Goal: Information Seeking & Learning: Learn about a topic

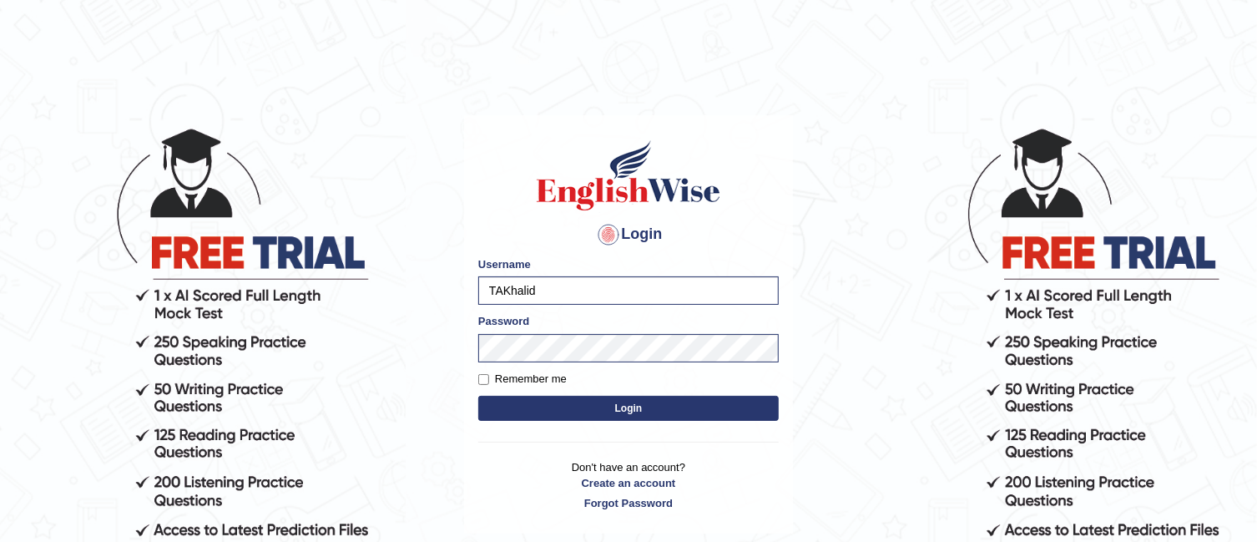
click at [545, 405] on button "Login" at bounding box center [628, 408] width 300 height 25
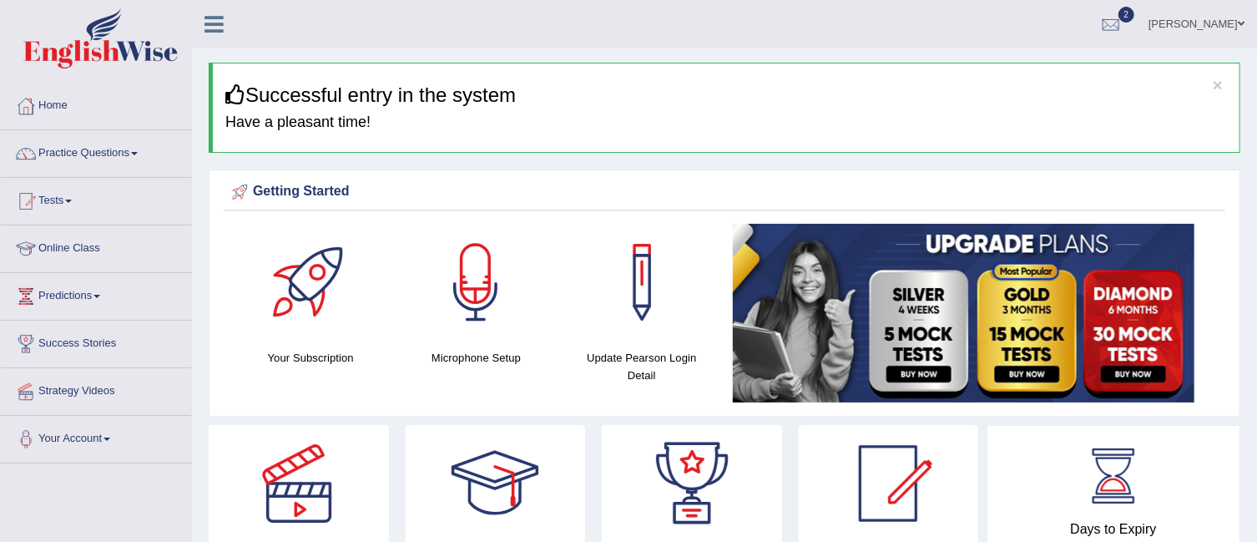
click at [95, 291] on link "Predictions" at bounding box center [96, 294] width 190 height 42
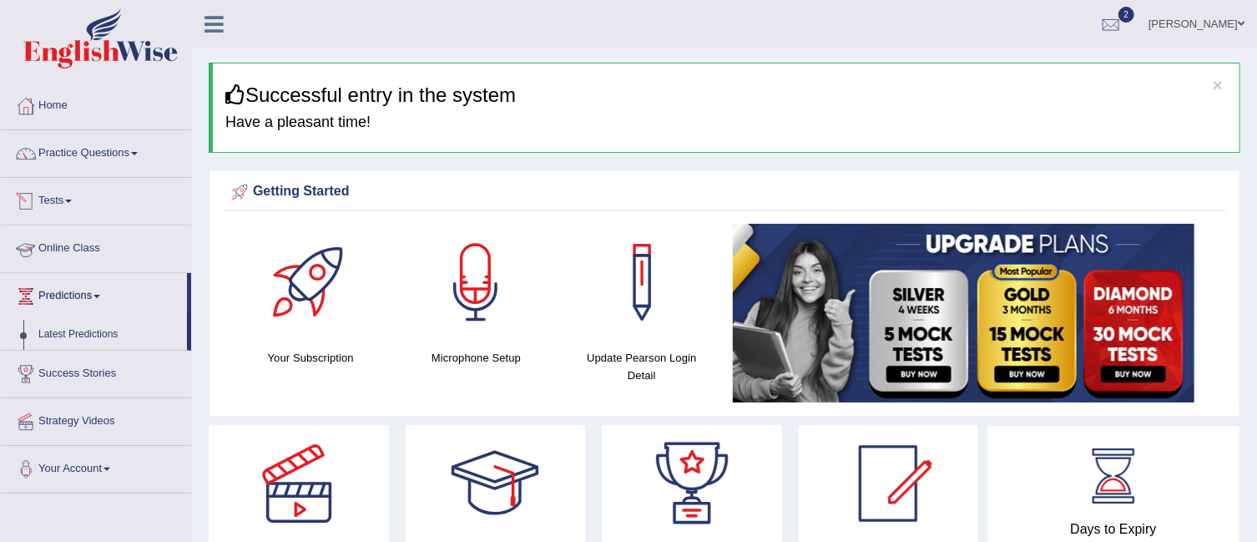
click at [70, 197] on link "Tests" at bounding box center [96, 199] width 190 height 42
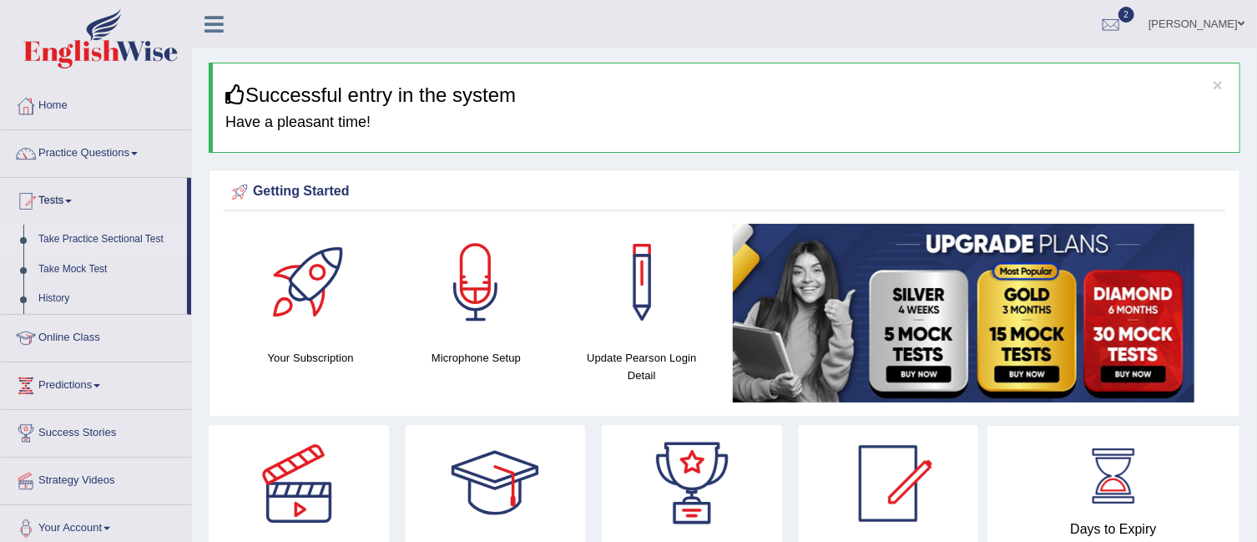
click at [86, 239] on link "Take Practice Sectional Test" at bounding box center [109, 239] width 156 height 30
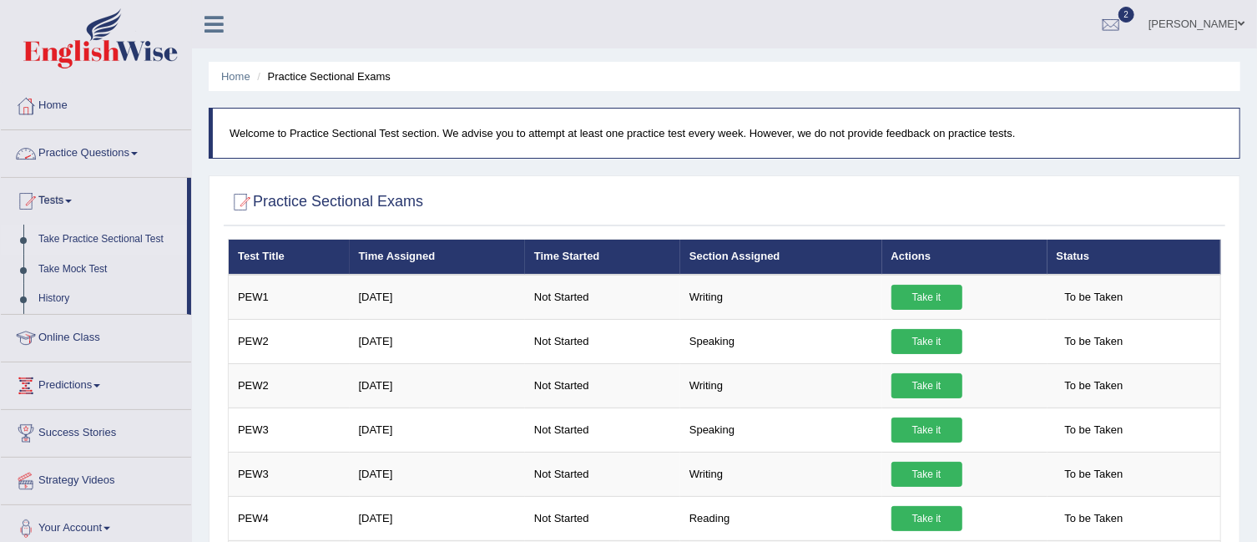
click at [139, 149] on link "Practice Questions" at bounding box center [96, 151] width 190 height 42
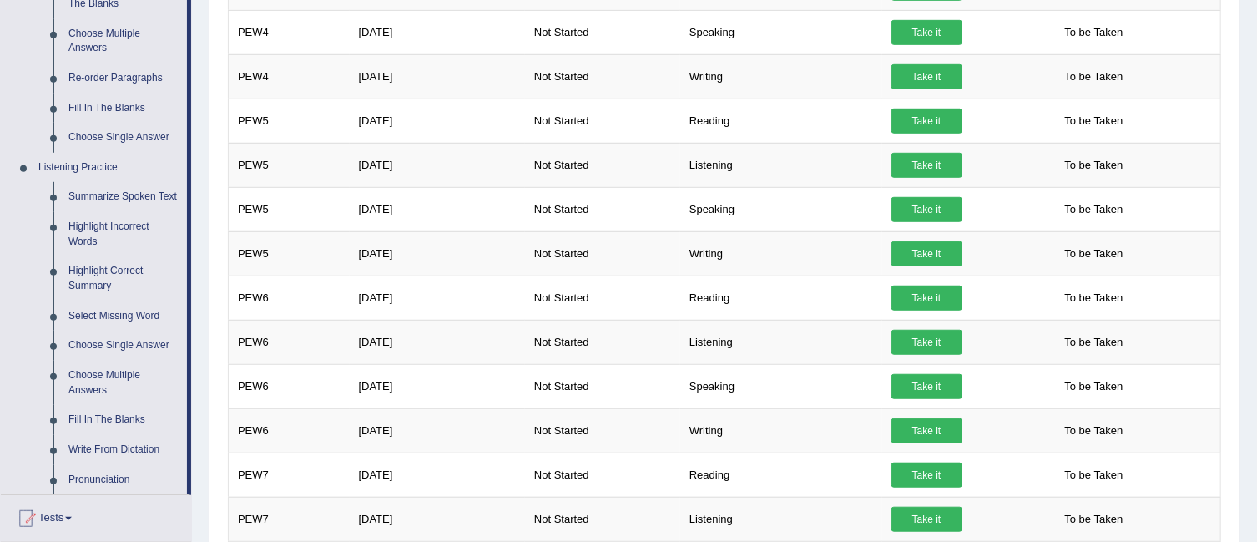
scroll to position [570, 0]
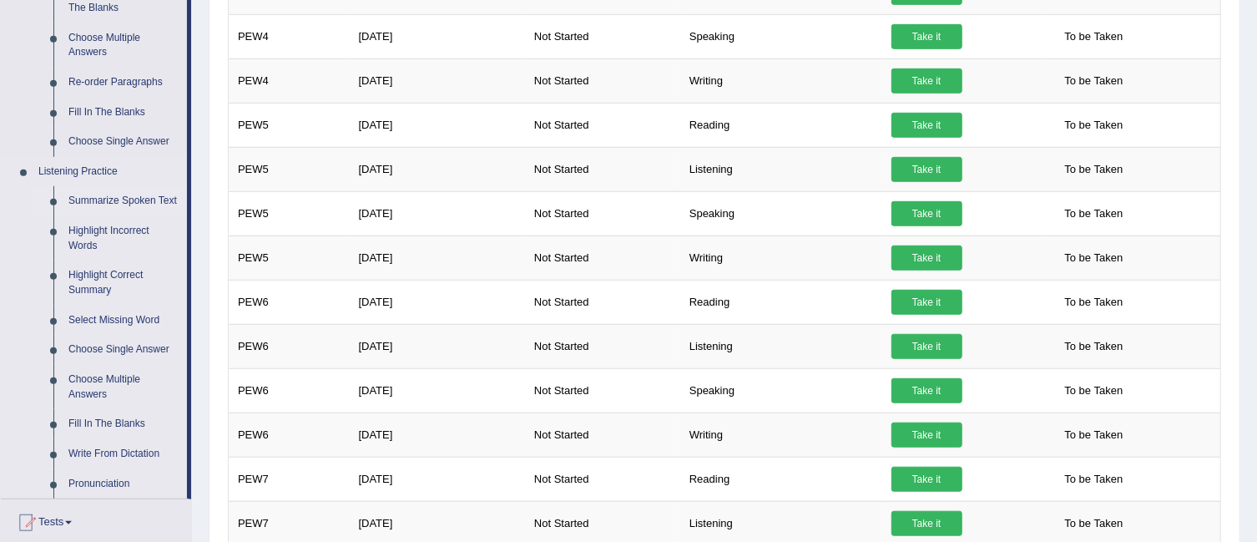
click at [154, 196] on link "Summarize Spoken Text" at bounding box center [124, 201] width 126 height 30
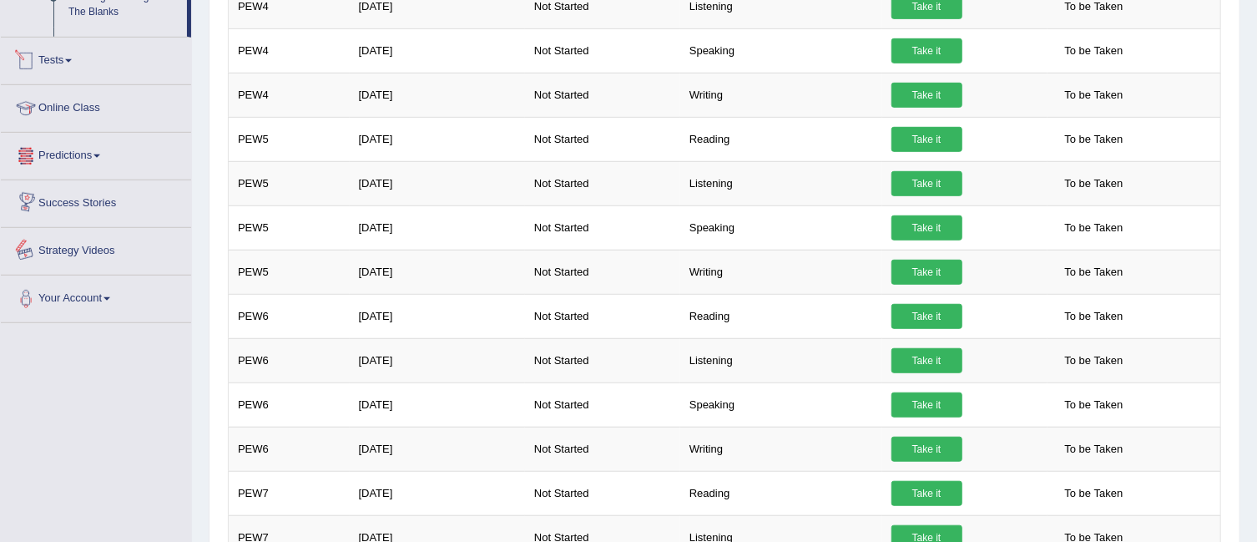
scroll to position [1091, 0]
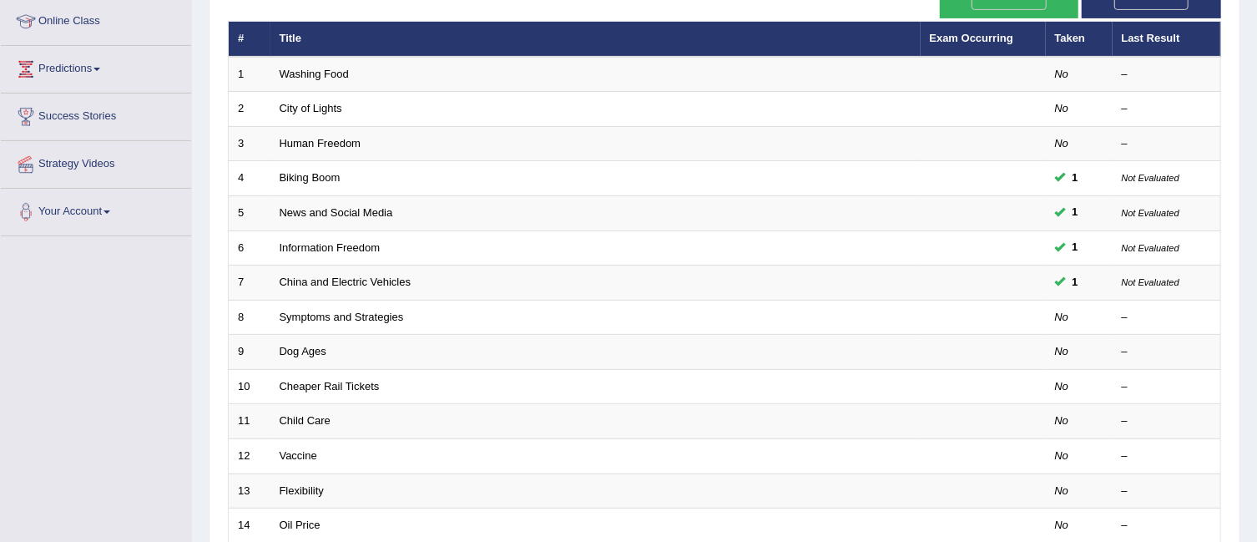
scroll to position [230, 0]
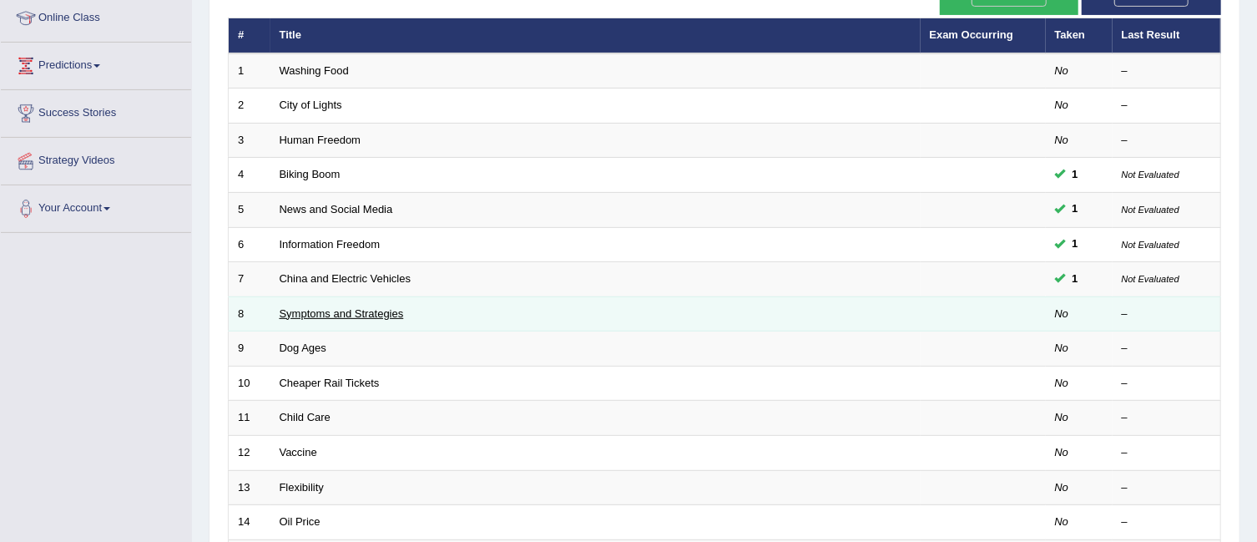
drag, startPoint x: 345, startPoint y: 278, endPoint x: 343, endPoint y: 288, distance: 10.2
click at [343, 296] on td "Symptoms and Strategies" at bounding box center [595, 313] width 650 height 35
click at [343, 307] on link "Symptoms and Strategies" at bounding box center [342, 313] width 124 height 13
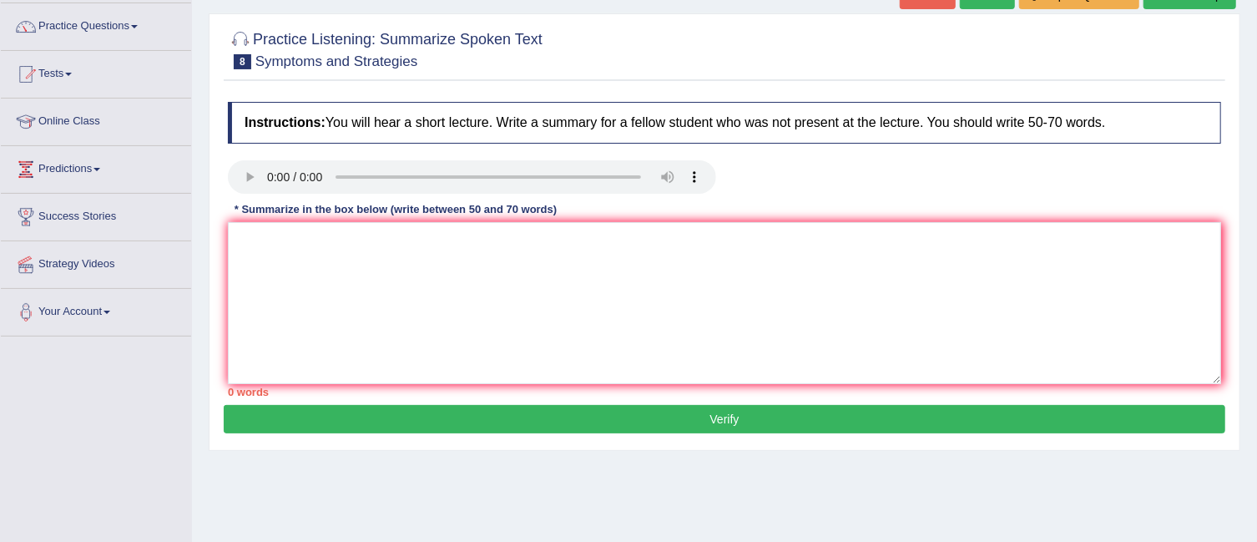
scroll to position [128, 0]
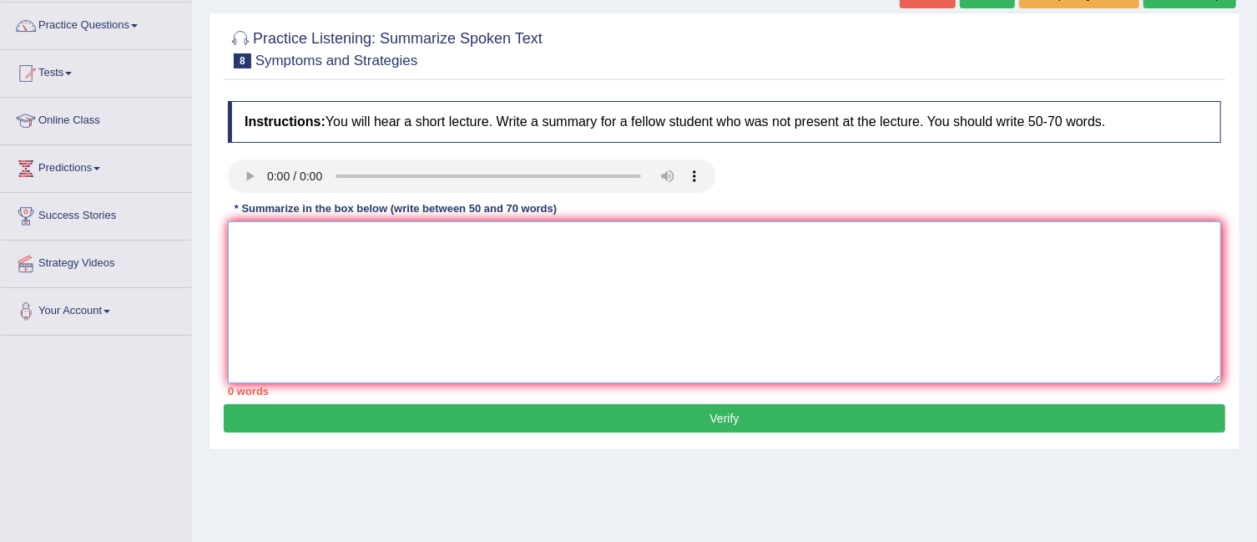
click at [272, 224] on textarea at bounding box center [724, 302] width 993 height 162
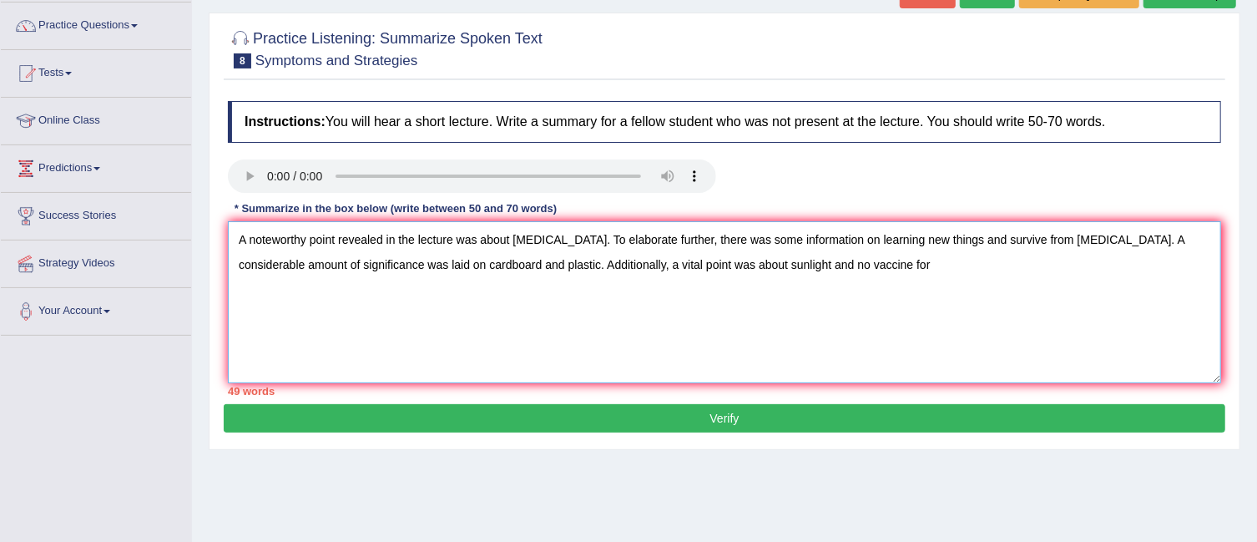
click at [786, 262] on textarea "A noteworthy point revealed in the lecture was about covid-19. To elaborate fur…" at bounding box center [724, 302] width 993 height 162
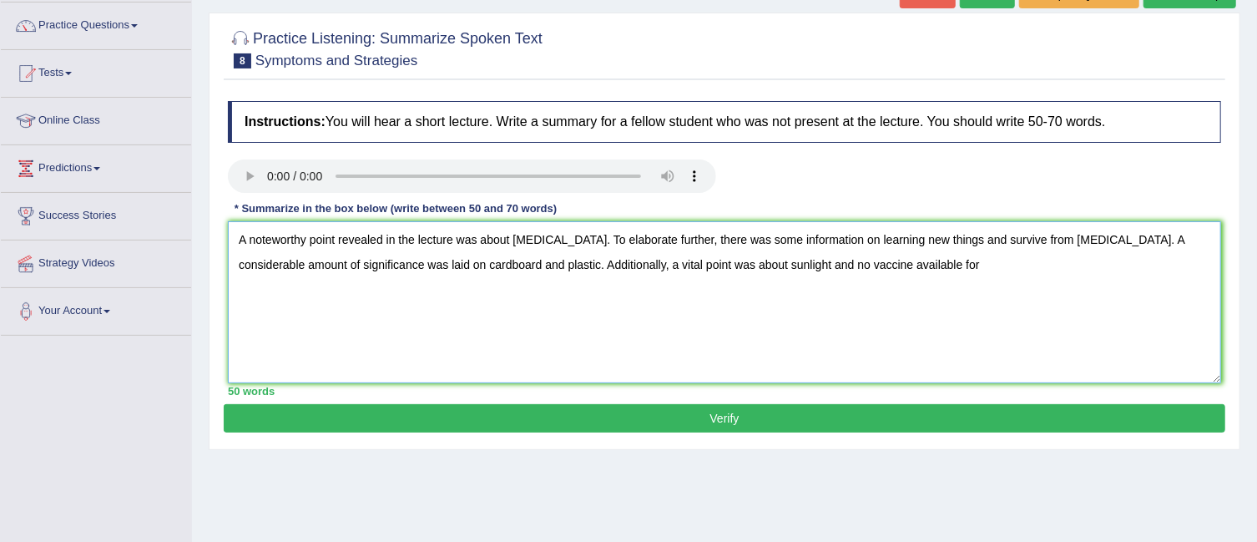
click at [856, 266] on textarea "A noteworthy point revealed in the lecture was about covid-19. To elaborate fur…" at bounding box center [724, 302] width 993 height 162
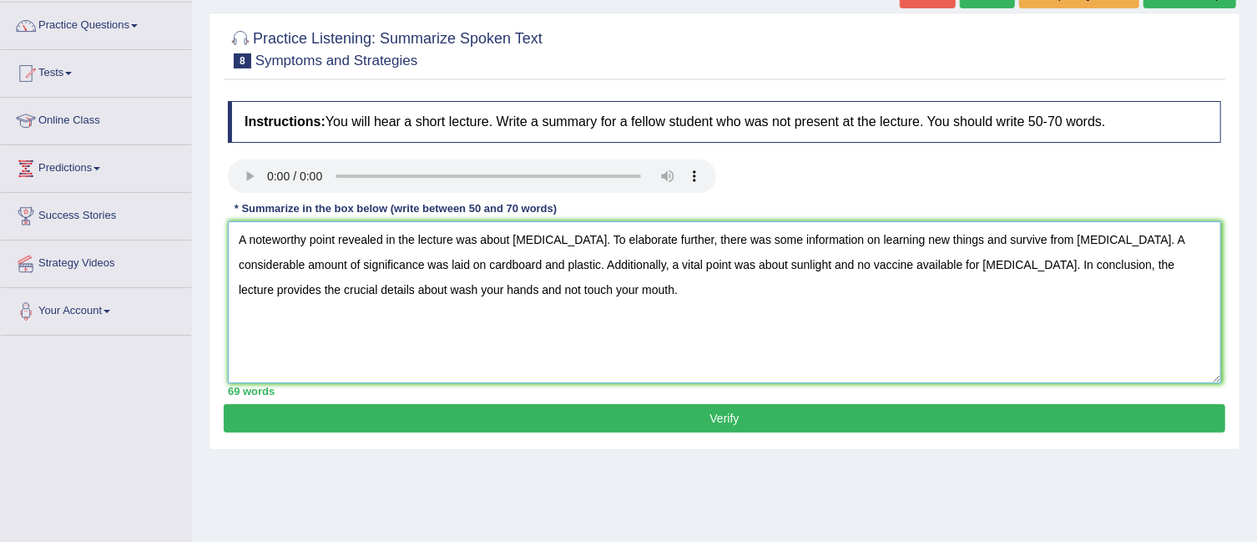
type textarea "A noteworthy point revealed in the lecture was about [MEDICAL_DATA]. To elabora…"
click at [731, 416] on button "Verify" at bounding box center [724, 418] width 1001 height 28
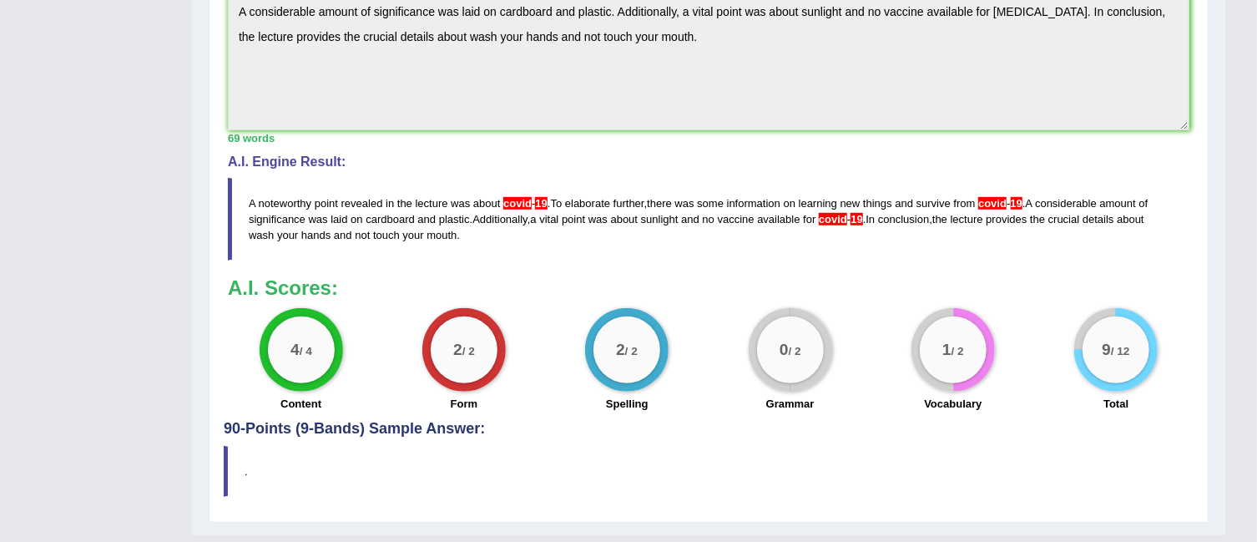
scroll to position [533, 0]
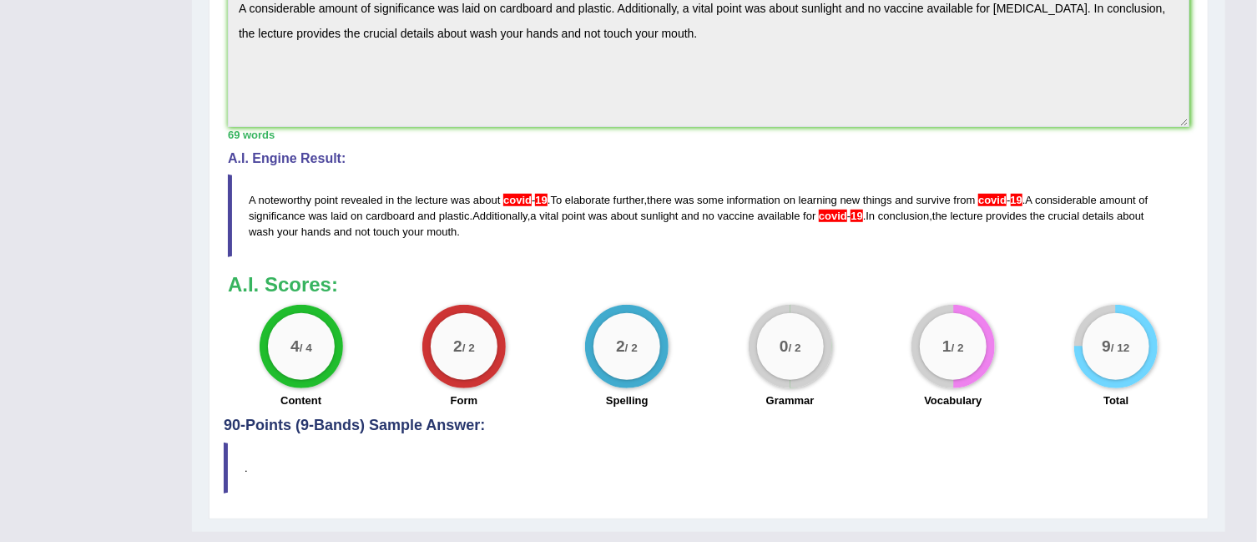
click at [532, 194] on span "-" at bounding box center [533, 200] width 3 height 13
drag, startPoint x: 459, startPoint y: 228, endPoint x: 386, endPoint y: 191, distance: 82.1
click at [388, 194] on blockquote "A noteworthy point revealed in the lecture was about covid - 19 . To elaborate …" at bounding box center [708, 215] width 961 height 83
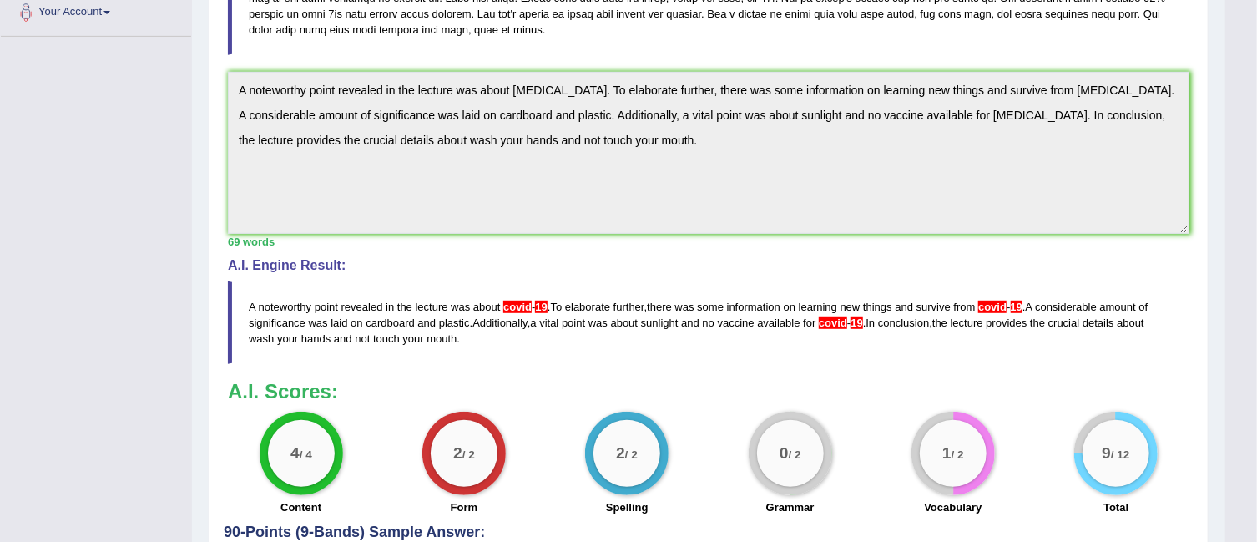
scroll to position [421, 0]
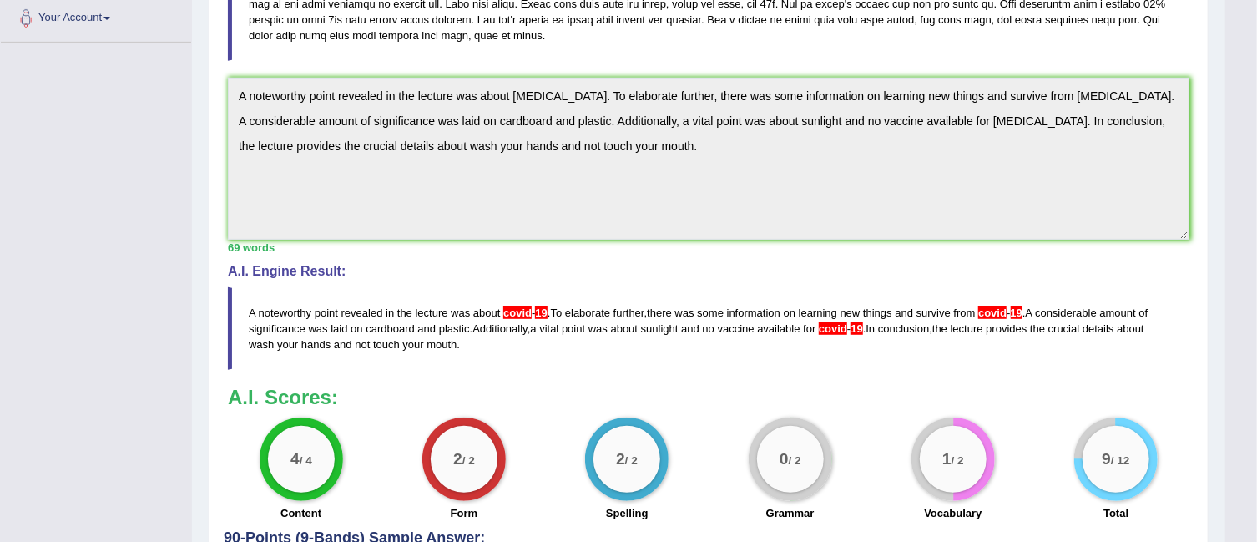
click at [214, 74] on div "Practice Listening: Summarize Spoken Text 8 Symptoms and Strategies Instruction…" at bounding box center [709, 176] width 1000 height 912
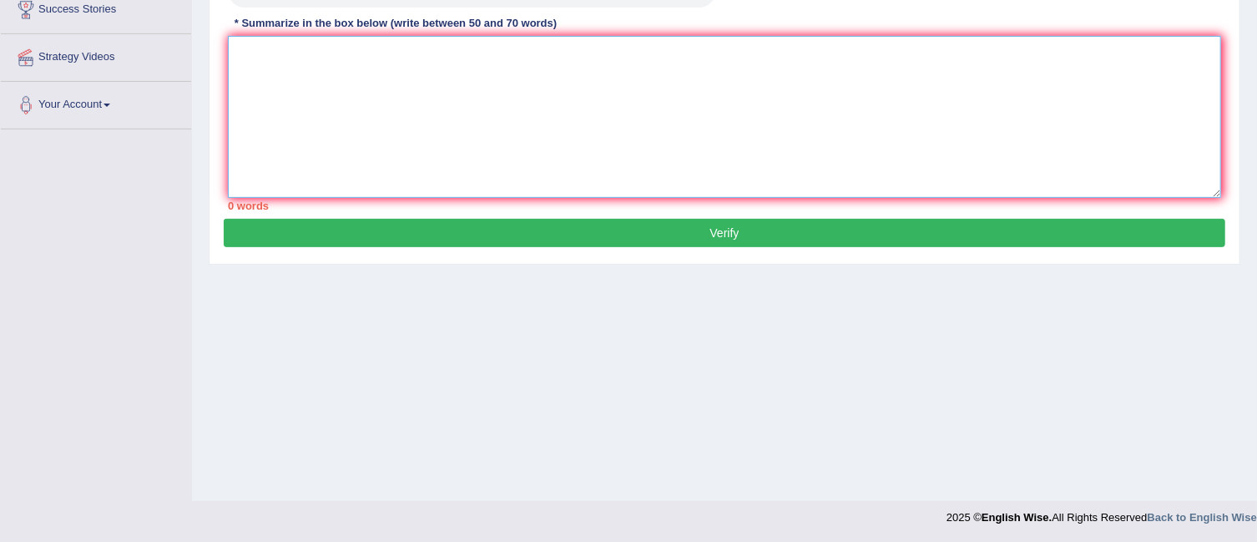
click at [296, 92] on textarea at bounding box center [724, 117] width 993 height 162
paste textarea "A noteworthy point revealed in the lecture was about [MEDICAL_DATA]. To elabora…"
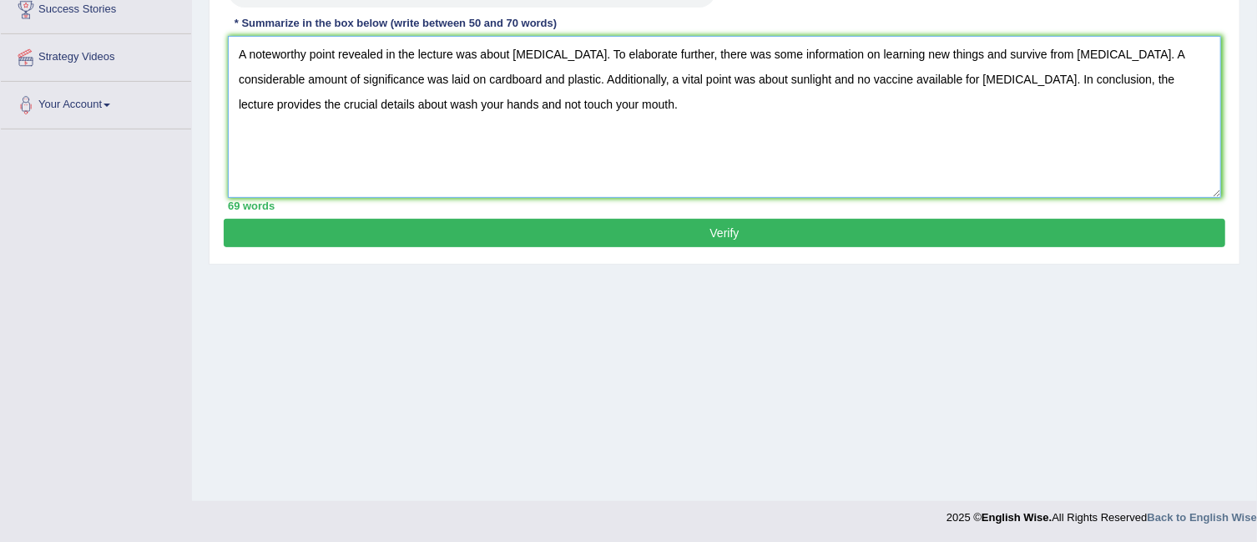
click at [540, 49] on textarea "A noteworthy point revealed in the lecture was about [MEDICAL_DATA]. To elabora…" at bounding box center [724, 117] width 993 height 162
drag, startPoint x: 565, startPoint y: 52, endPoint x: 514, endPoint y: 54, distance: 51.0
click at [514, 54] on textarea "A noteworthy point revealed in the lecture was about [MEDICAL_DATA]. To elabora…" at bounding box center [724, 117] width 993 height 162
drag, startPoint x: 1080, startPoint y: 53, endPoint x: 1038, endPoint y: 53, distance: 41.7
click at [1038, 53] on textarea "A noteworthy point revealed in the lecture was about [MEDICAL_DATA]. To elabora…" at bounding box center [724, 117] width 993 height 162
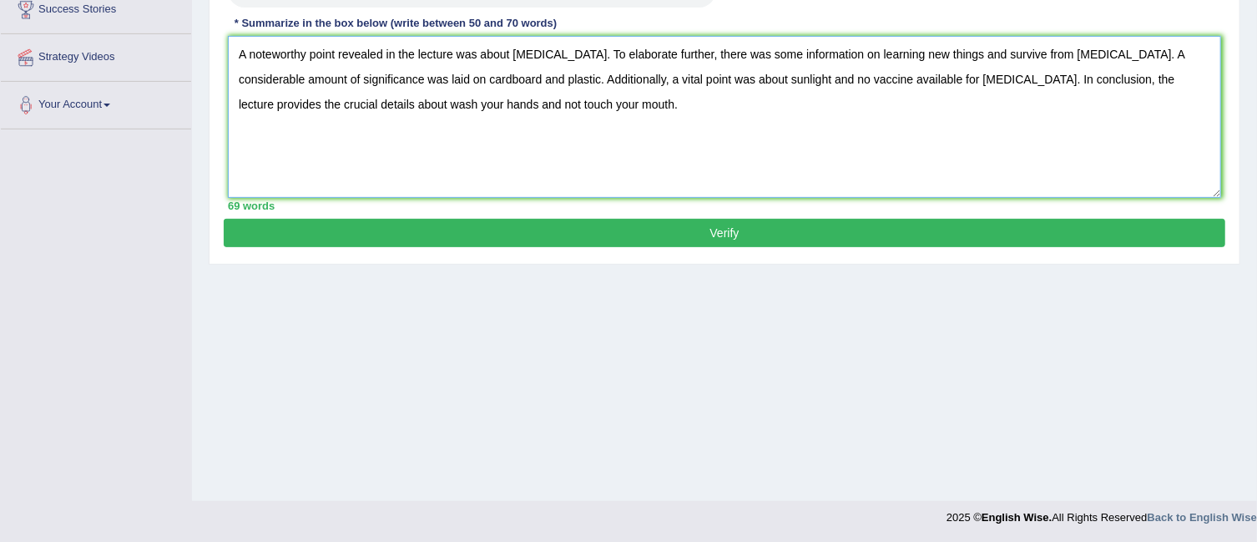
paste textarea "COVID"
drag, startPoint x: 956, startPoint y: 75, endPoint x: 911, endPoint y: 74, distance: 45.1
click at [911, 74] on textarea "A noteworthy point revealed in the lecture was about [MEDICAL_DATA]. To elabora…" at bounding box center [724, 117] width 993 height 162
paste textarea "COVID"
type textarea "A noteworthy point revealed in the lecture was about [MEDICAL_DATA]. To elabora…"
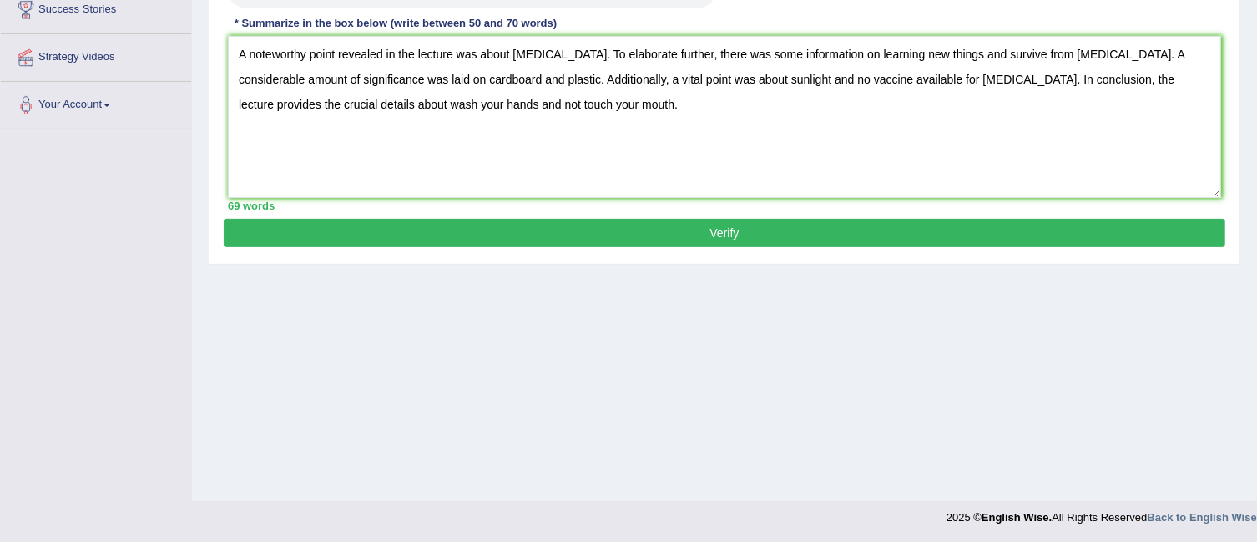
click at [940, 223] on button "Verify" at bounding box center [724, 233] width 1001 height 28
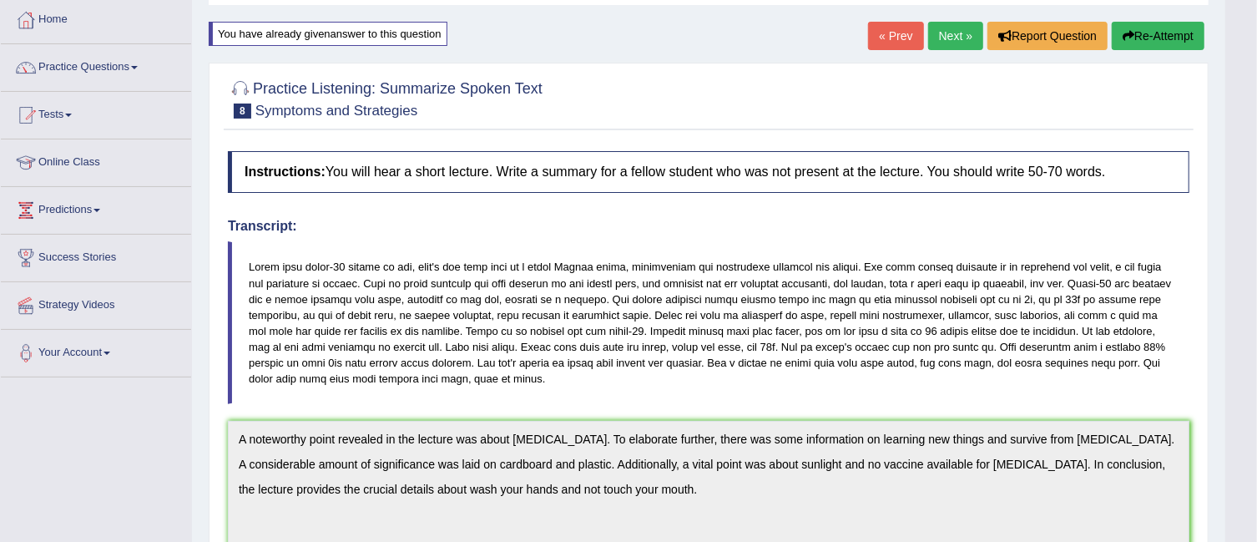
scroll to position [49, 0]
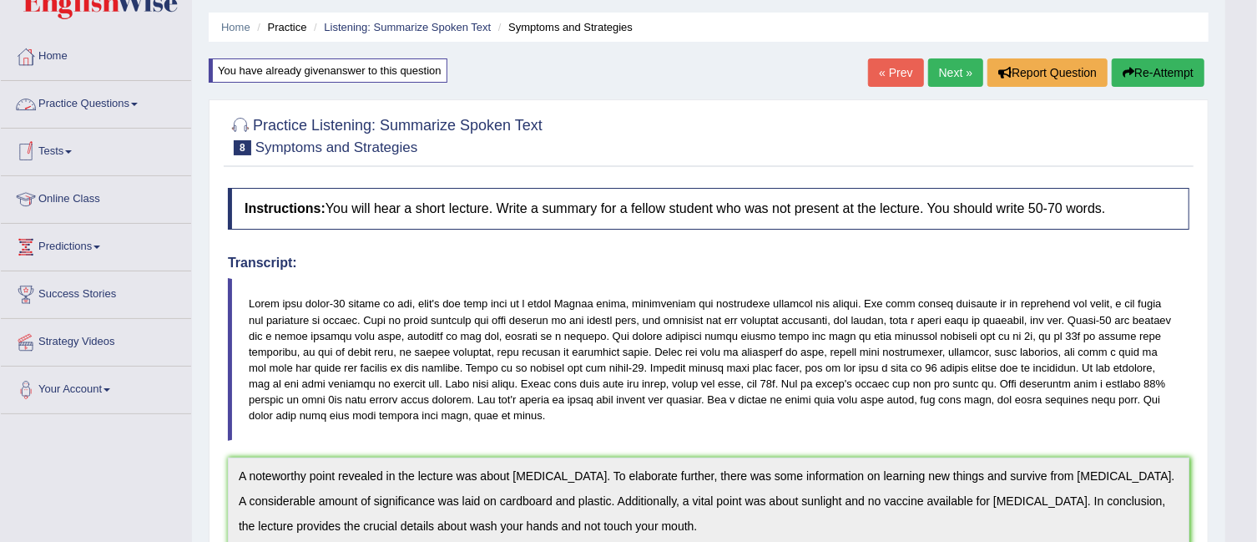
click at [116, 106] on link "Practice Questions" at bounding box center [96, 102] width 190 height 42
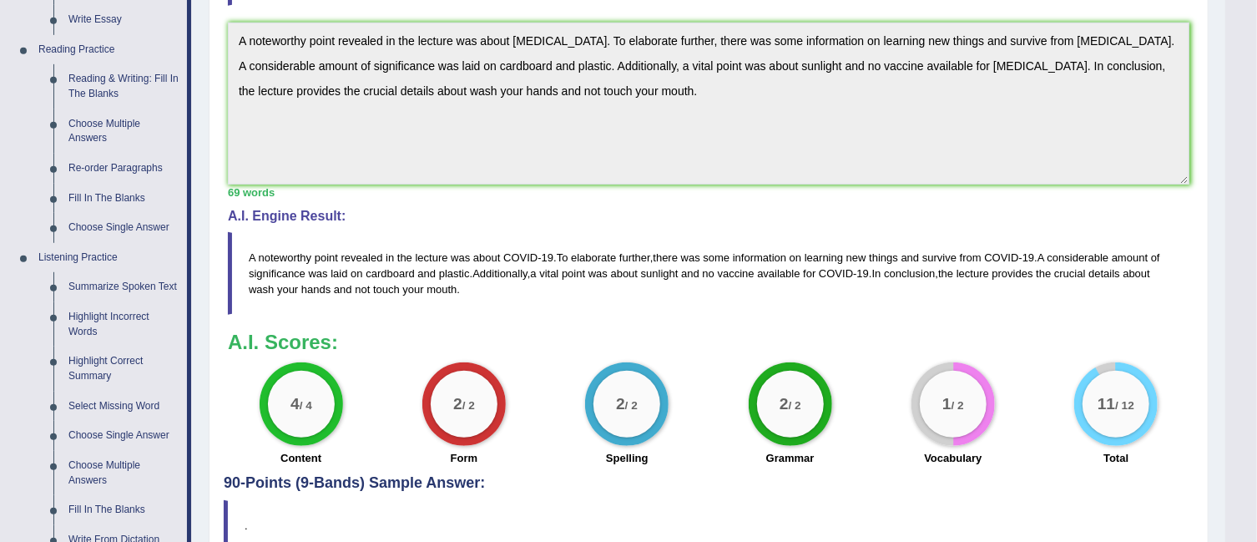
scroll to position [488, 0]
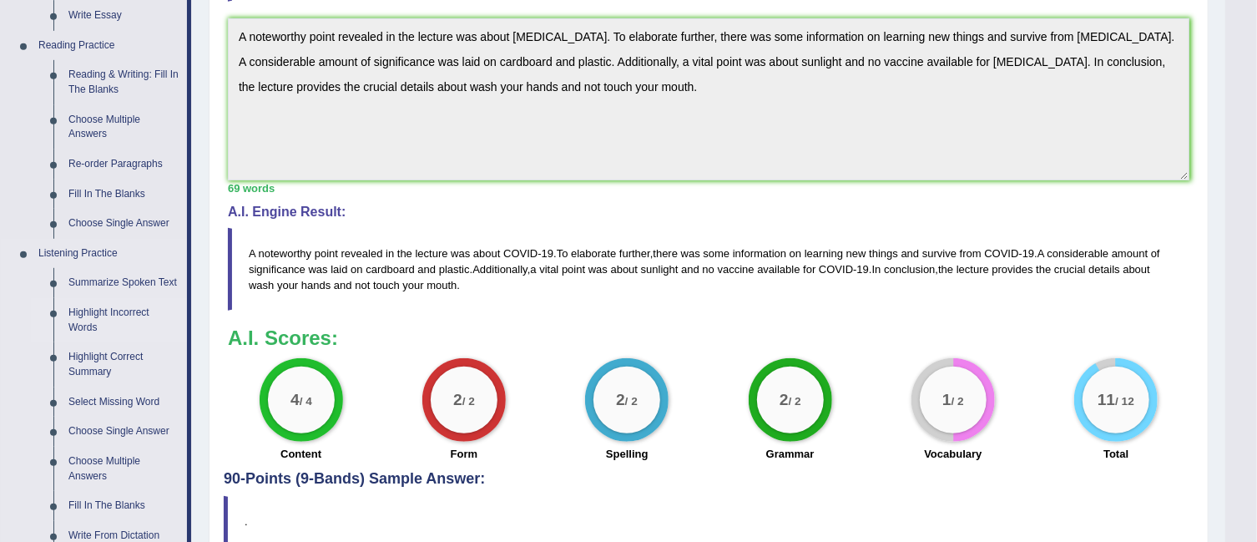
click at [97, 312] on link "Highlight Incorrect Words" at bounding box center [124, 320] width 126 height 44
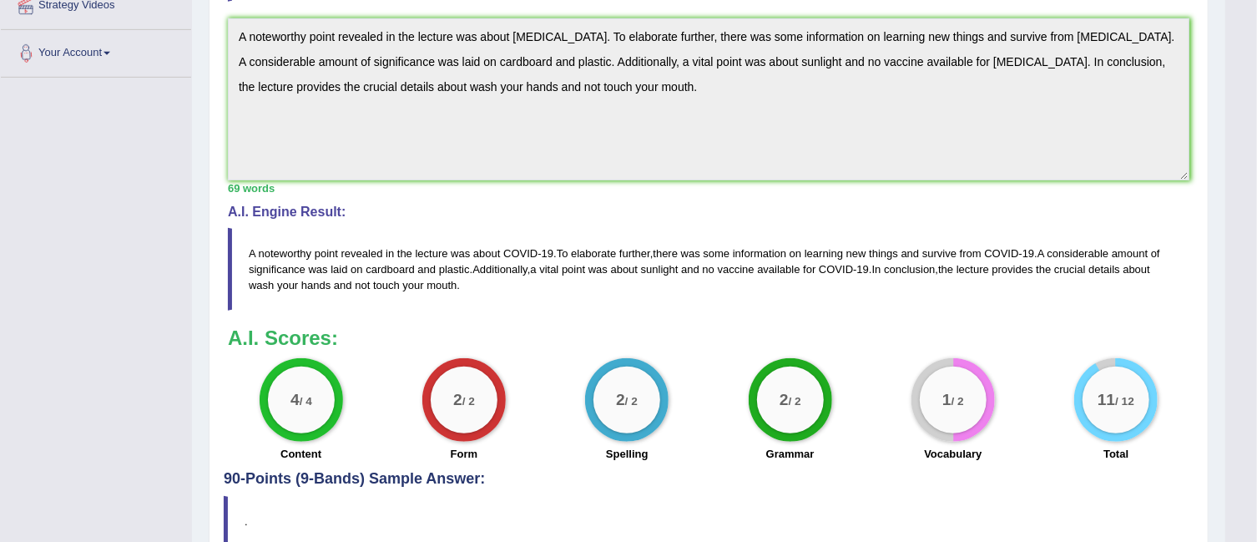
scroll to position [223, 0]
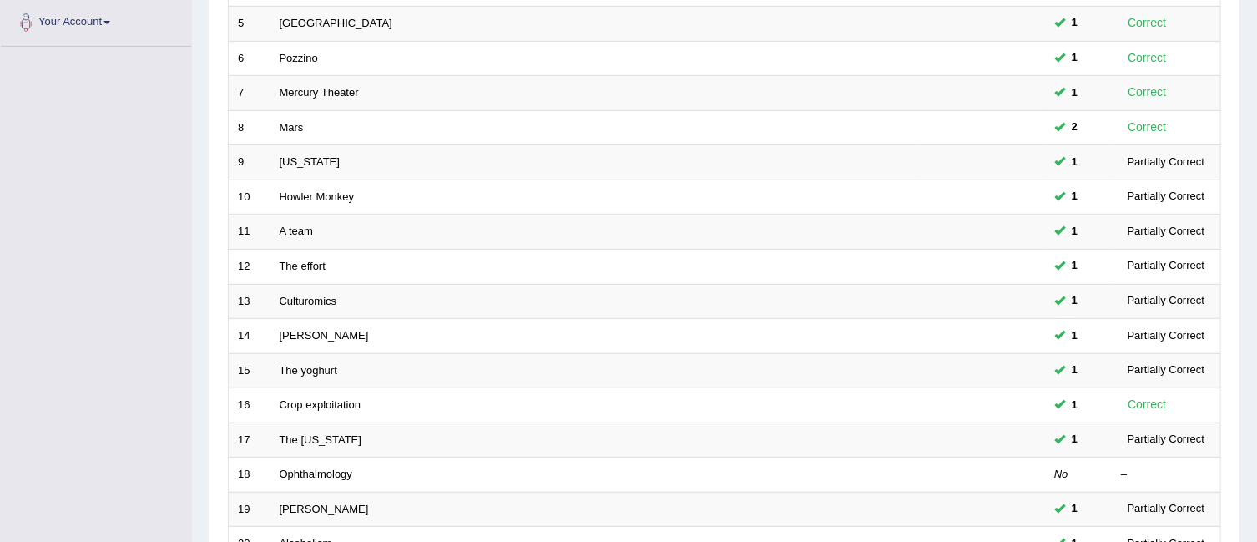
scroll to position [557, 0]
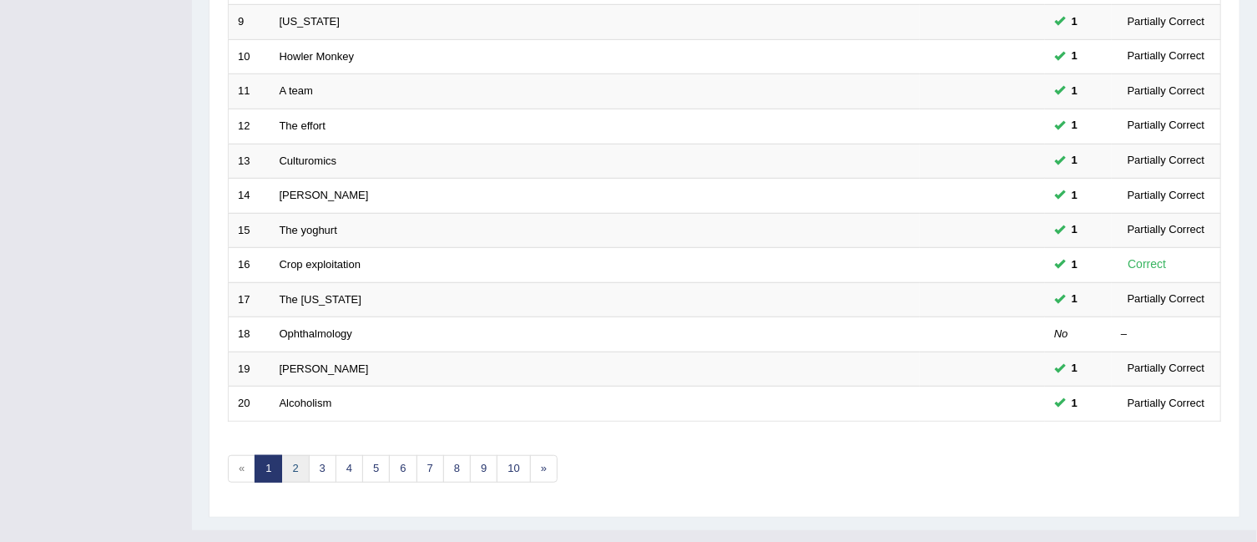
click at [286, 455] on link "2" at bounding box center [295, 469] width 28 height 28
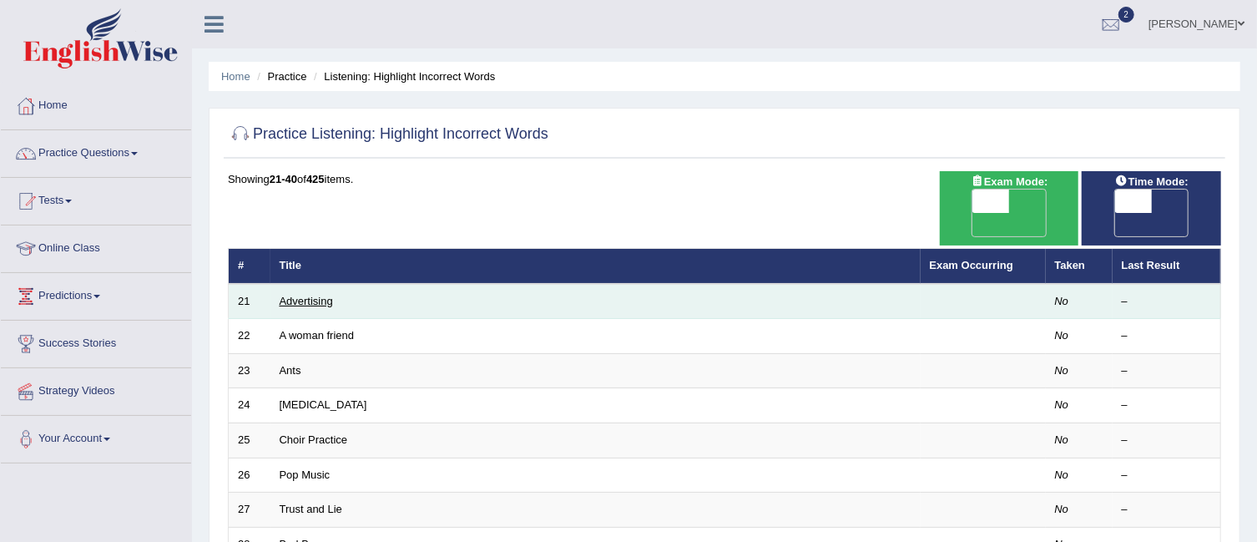
click at [305, 295] on link "Advertising" at bounding box center [306, 301] width 53 height 13
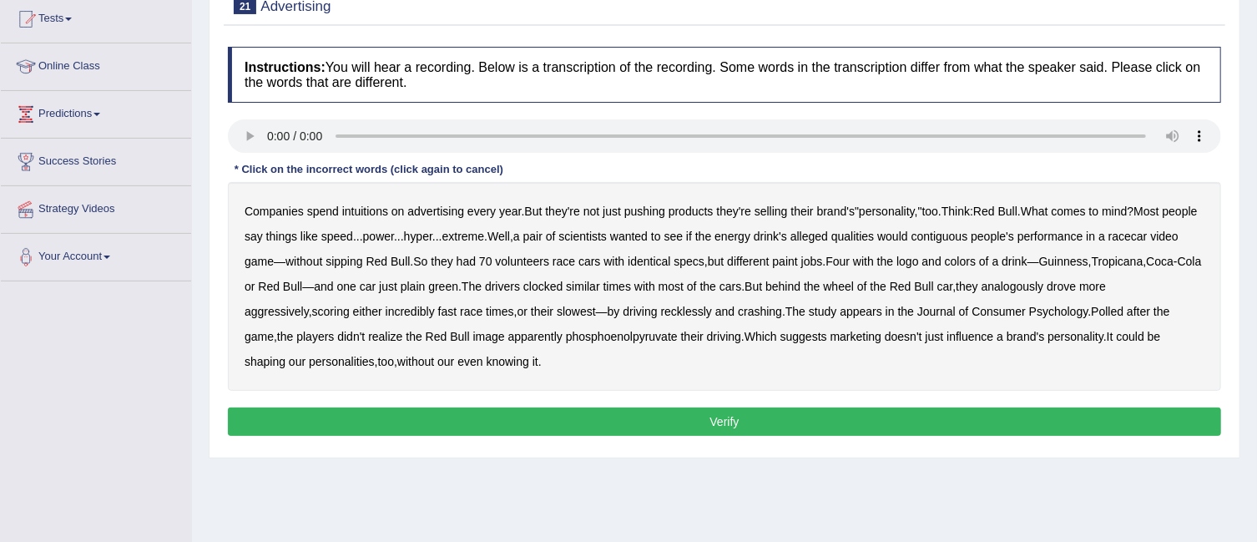
scroll to position [200, 0]
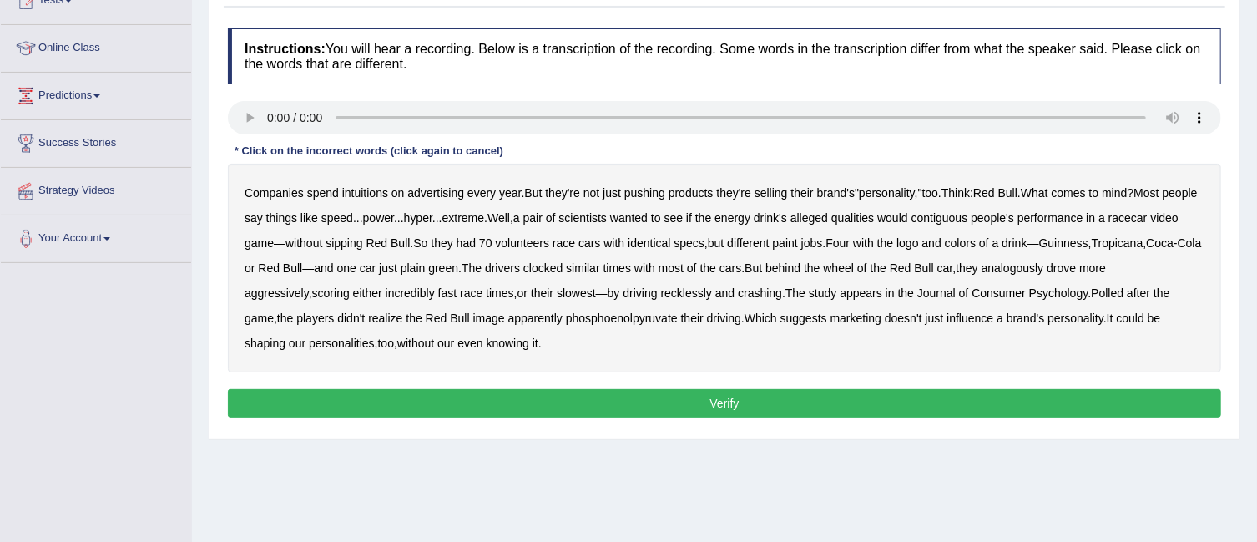
click at [371, 189] on b "intuitions" at bounding box center [365, 192] width 46 height 13
click at [968, 213] on b "contiguous" at bounding box center [939, 217] width 57 height 13
click at [1044, 261] on b "analogously" at bounding box center [1012, 267] width 63 height 13
click at [620, 317] on b "phosphoenolpyruvate" at bounding box center [622, 317] width 112 height 13
click at [765, 392] on button "Verify" at bounding box center [724, 403] width 993 height 28
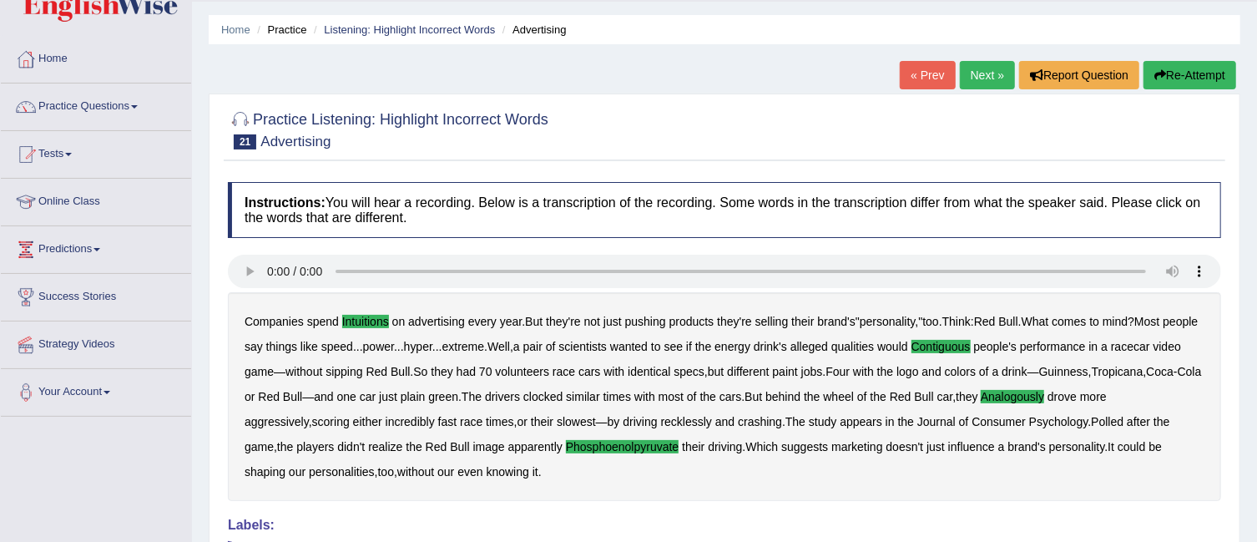
scroll to position [45, 0]
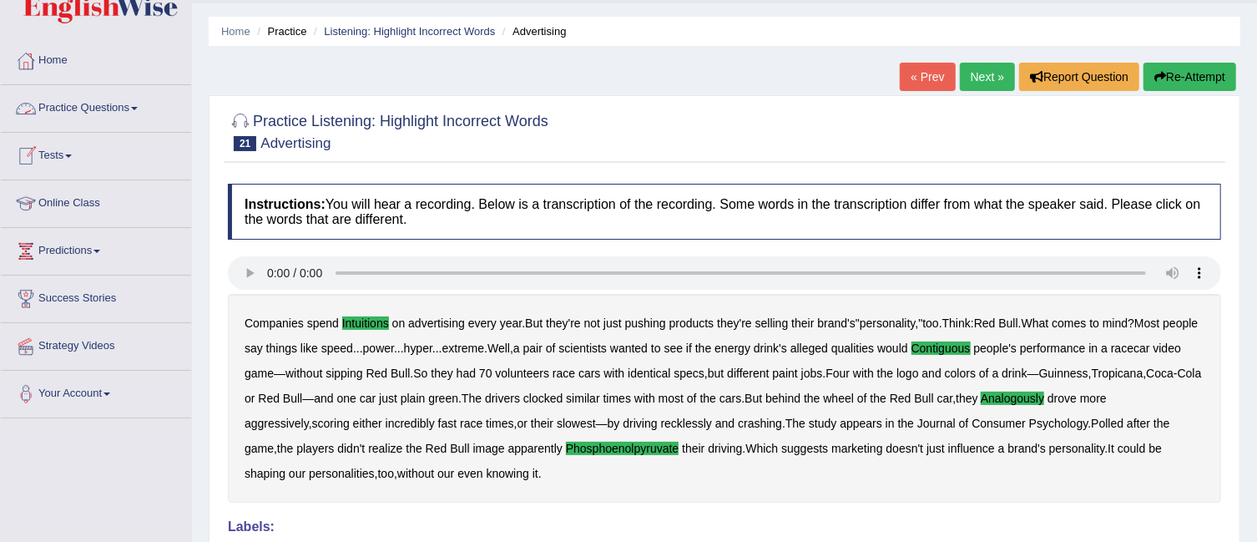
click at [134, 103] on link "Practice Questions" at bounding box center [96, 106] width 190 height 42
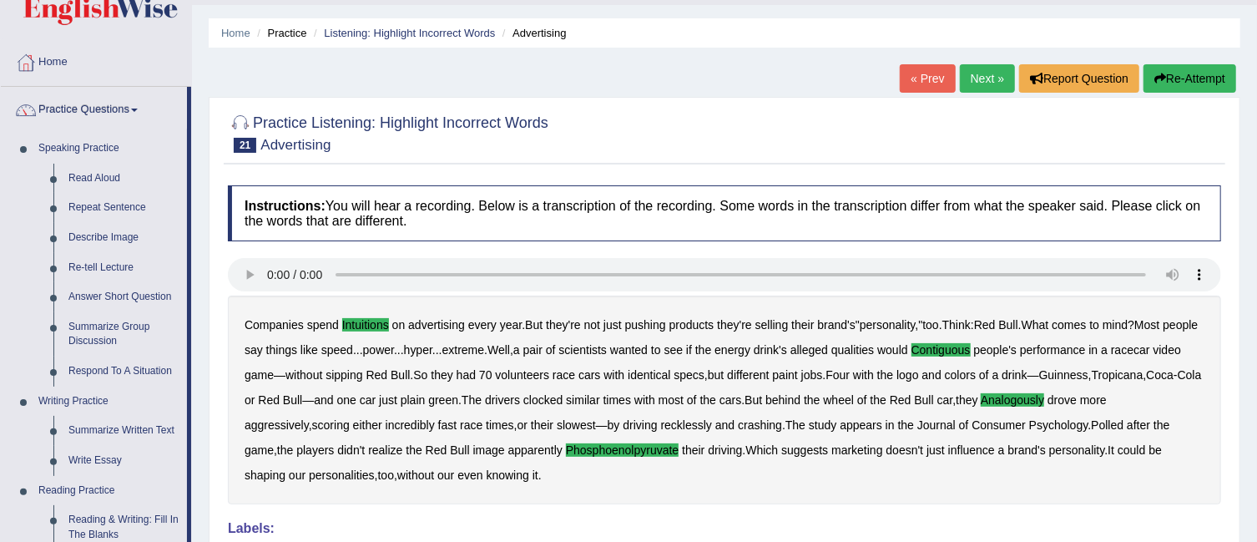
scroll to position [47, 0]
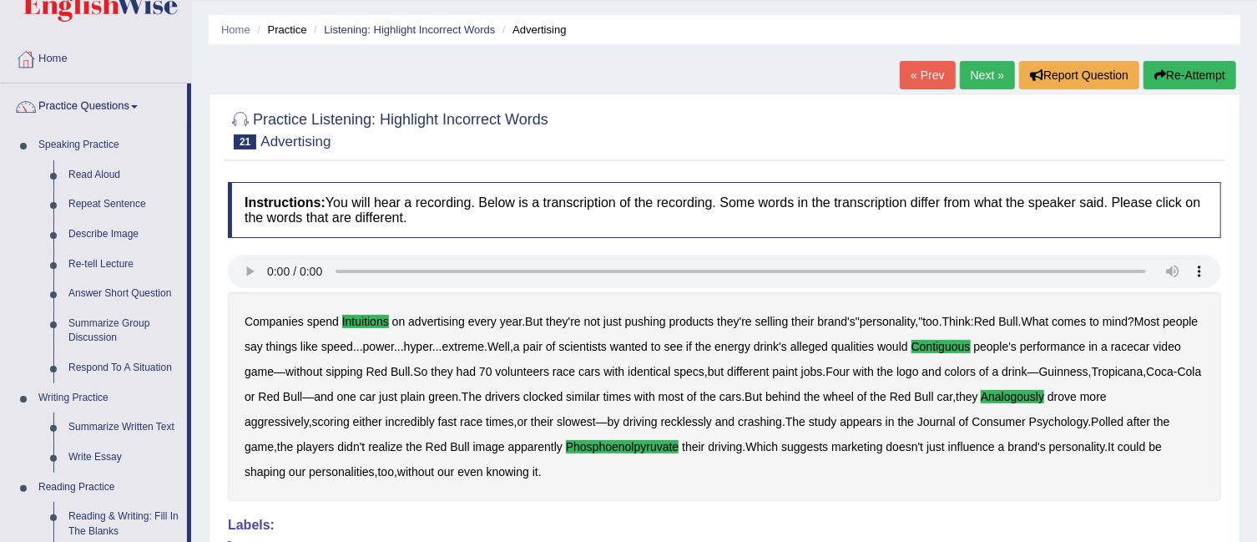
click at [985, 77] on link "Next »" at bounding box center [987, 75] width 55 height 28
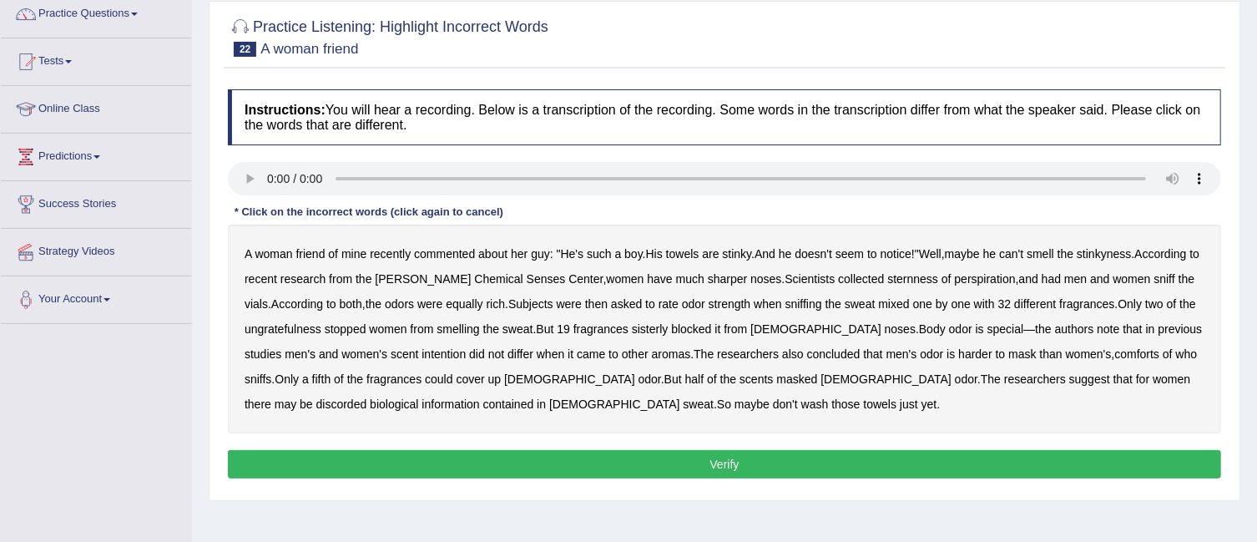
scroll to position [141, 0]
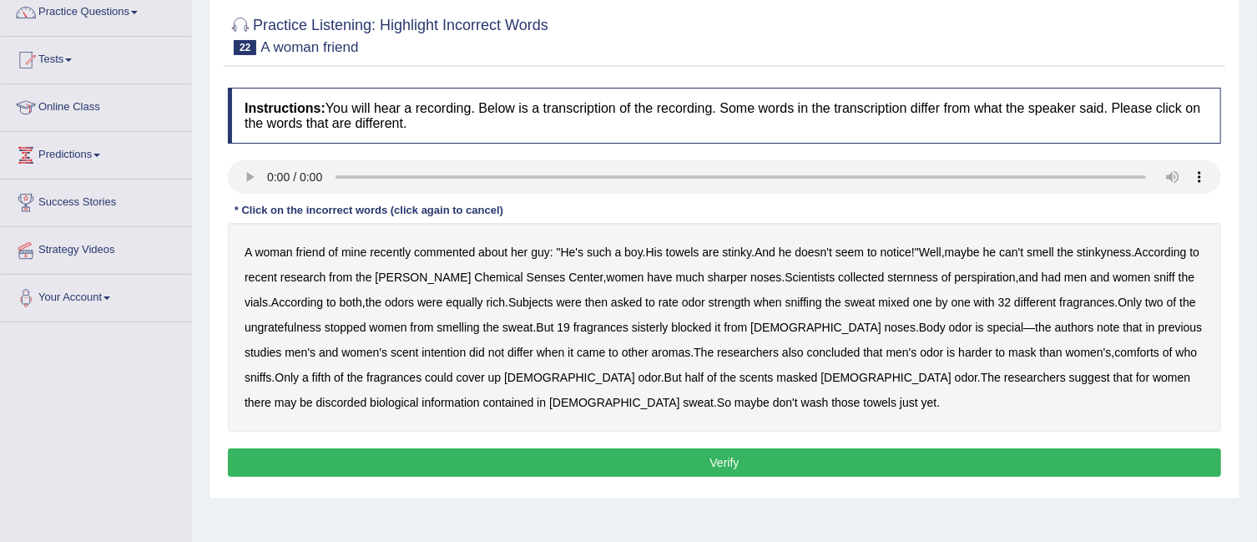
click at [887, 276] on b "sternness" at bounding box center [912, 276] width 51 height 13
click at [282, 315] on div "A woman friend of mine recently commented about her guy : " He's such a boy . H…" at bounding box center [724, 327] width 993 height 209
click at [280, 325] on b "ungratefulness" at bounding box center [282, 326] width 77 height 13
click at [1115, 350] on b "comforts" at bounding box center [1137, 351] width 45 height 13
click at [734, 448] on button "Verify" at bounding box center [724, 462] width 993 height 28
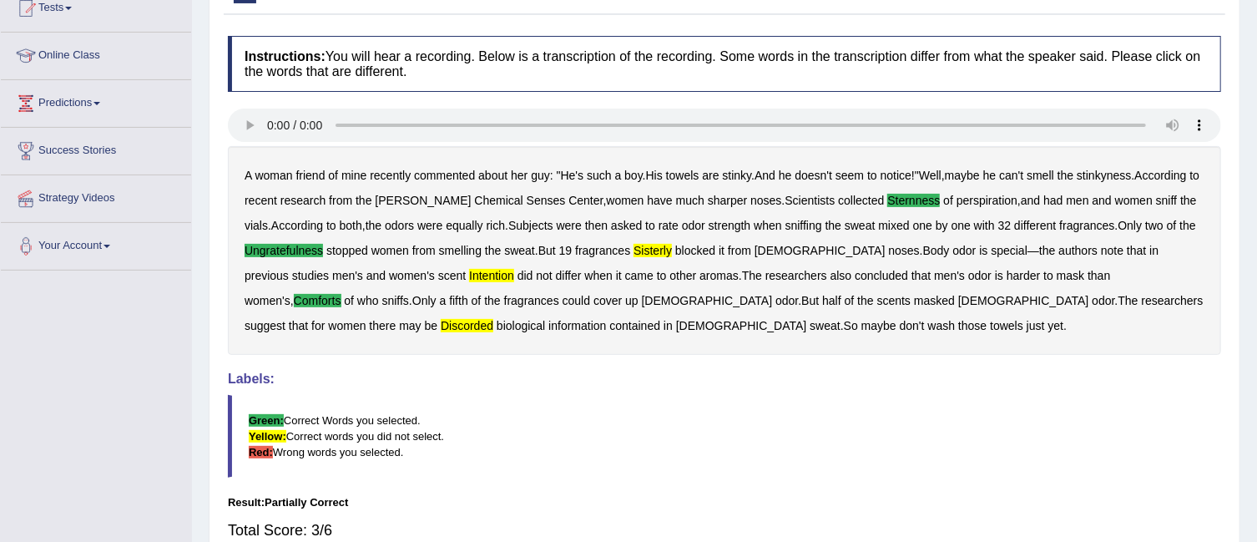
scroll to position [181, 0]
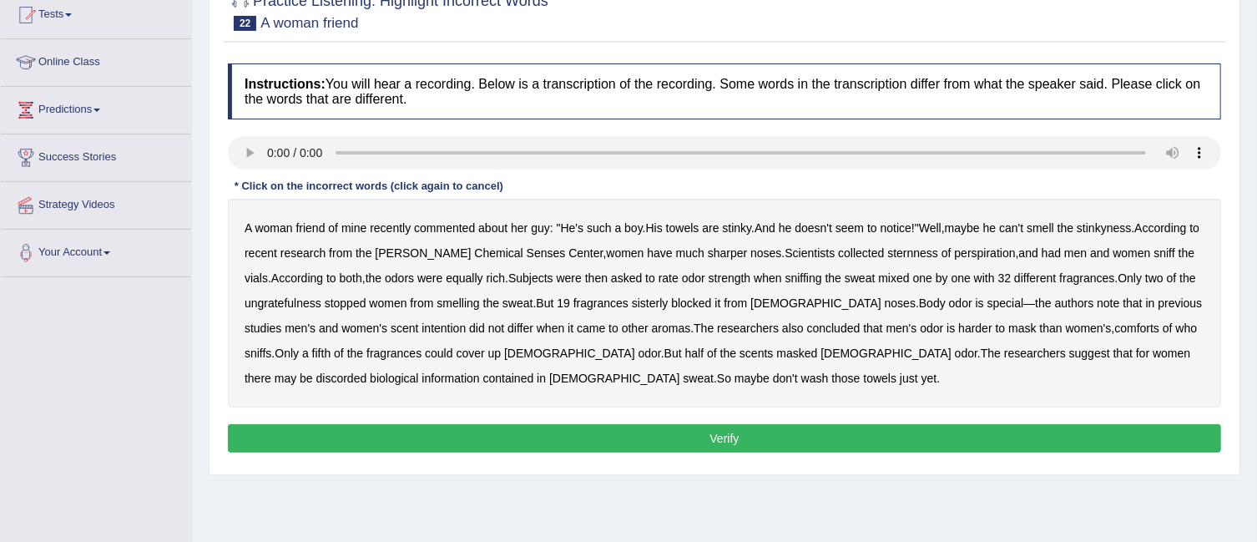
click at [887, 252] on b "sternness" at bounding box center [912, 252] width 51 height 13
click at [277, 300] on b "ungratefulness" at bounding box center [282, 302] width 77 height 13
click at [658, 296] on b "sisterly" at bounding box center [650, 302] width 37 height 13
click at [421, 321] on b "intention" at bounding box center [443, 327] width 44 height 13
click at [1115, 321] on b "comforts" at bounding box center [1137, 327] width 45 height 13
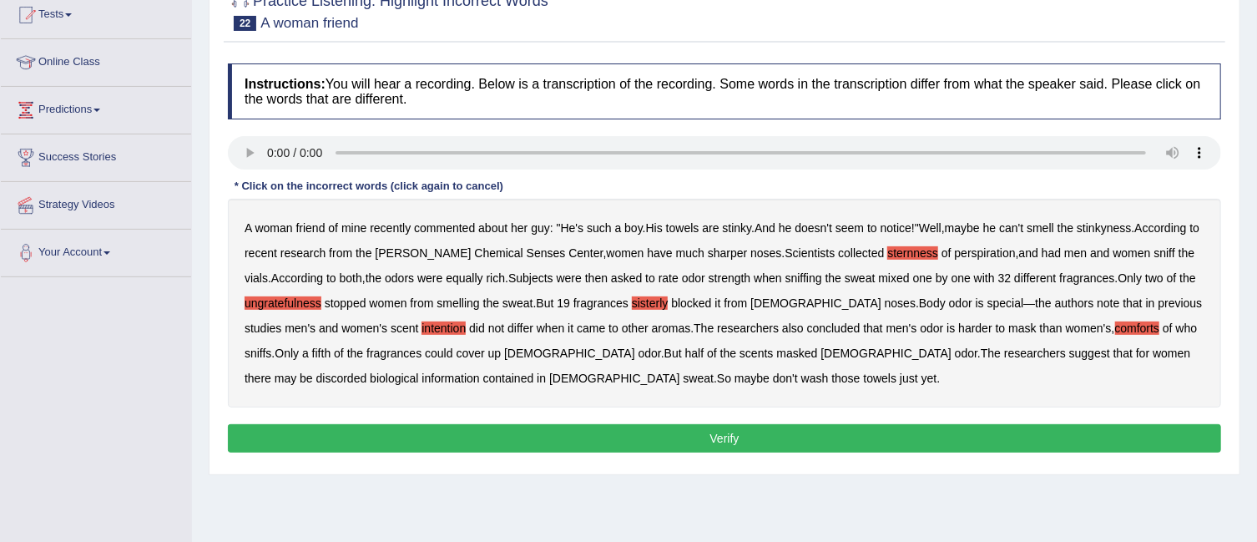
click at [367, 371] on b "discorded" at bounding box center [341, 377] width 51 height 13
click at [769, 434] on button "Verify" at bounding box center [724, 438] width 993 height 28
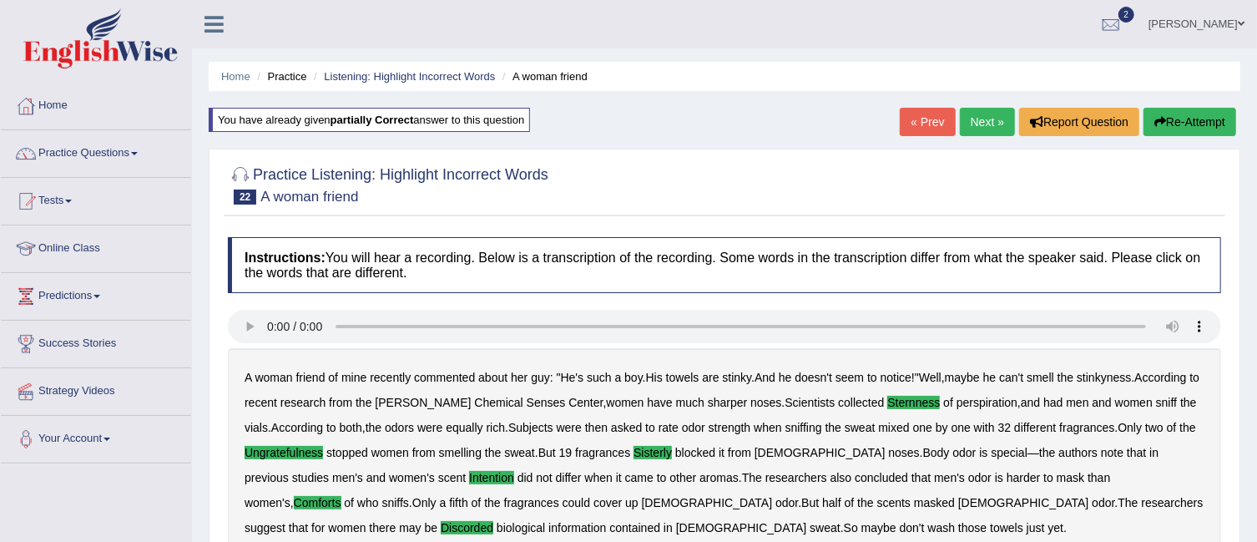
click at [980, 128] on link "Next »" at bounding box center [987, 122] width 55 height 28
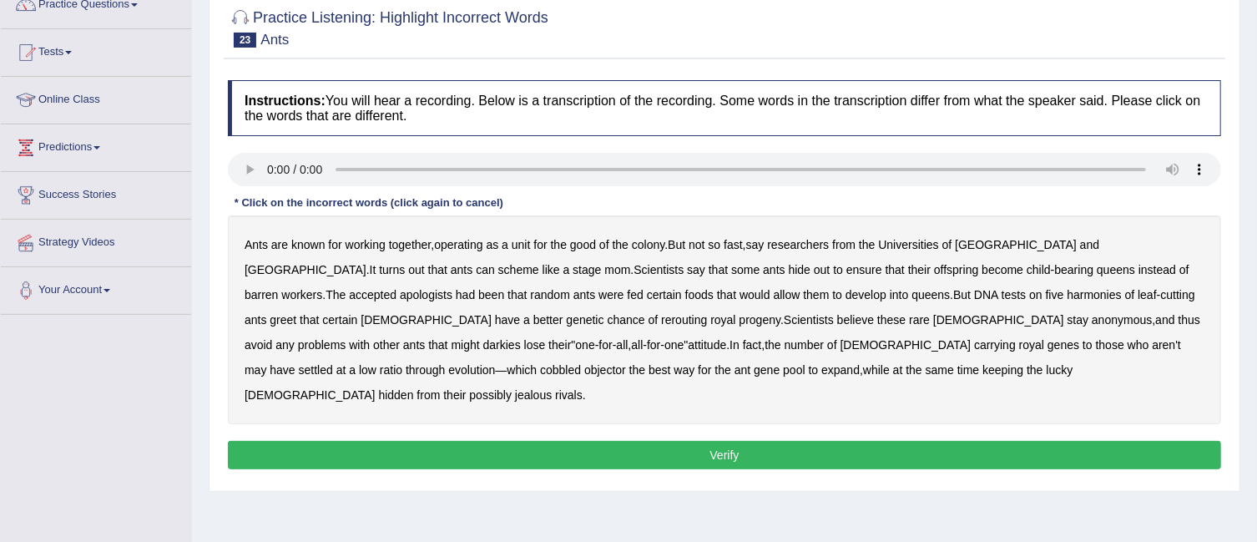
scroll to position [157, 0]
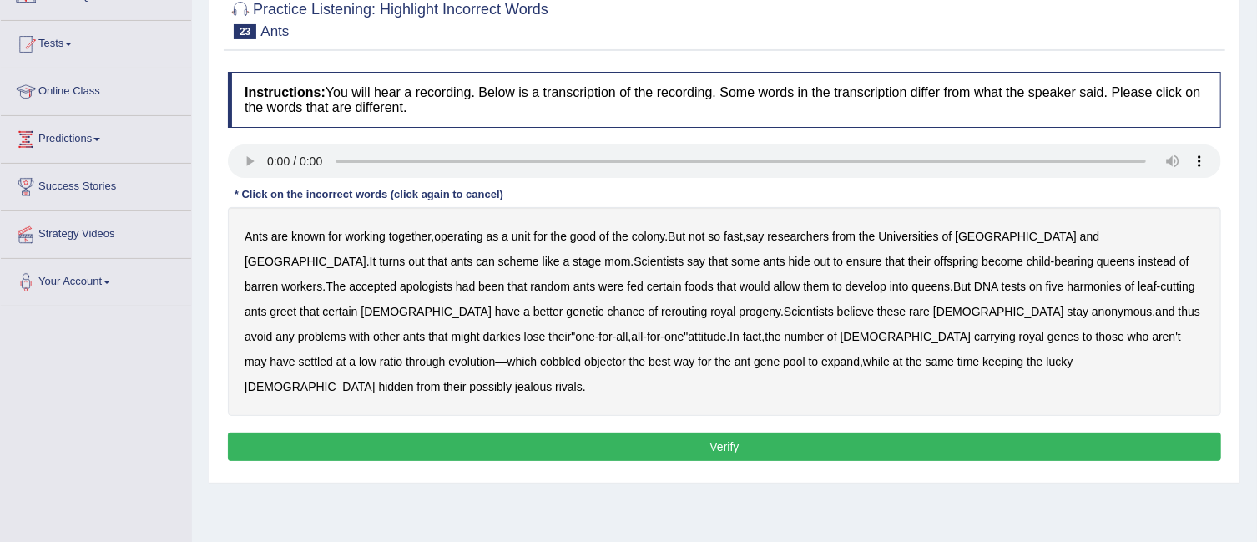
click at [452, 280] on b "apologists" at bounding box center [426, 286] width 53 height 13
click at [627, 284] on b "fed" at bounding box center [635, 286] width 16 height 13
click at [1066, 281] on b "harmonies" at bounding box center [1093, 286] width 54 height 13
click at [521, 330] on b "darkies" at bounding box center [502, 336] width 38 height 13
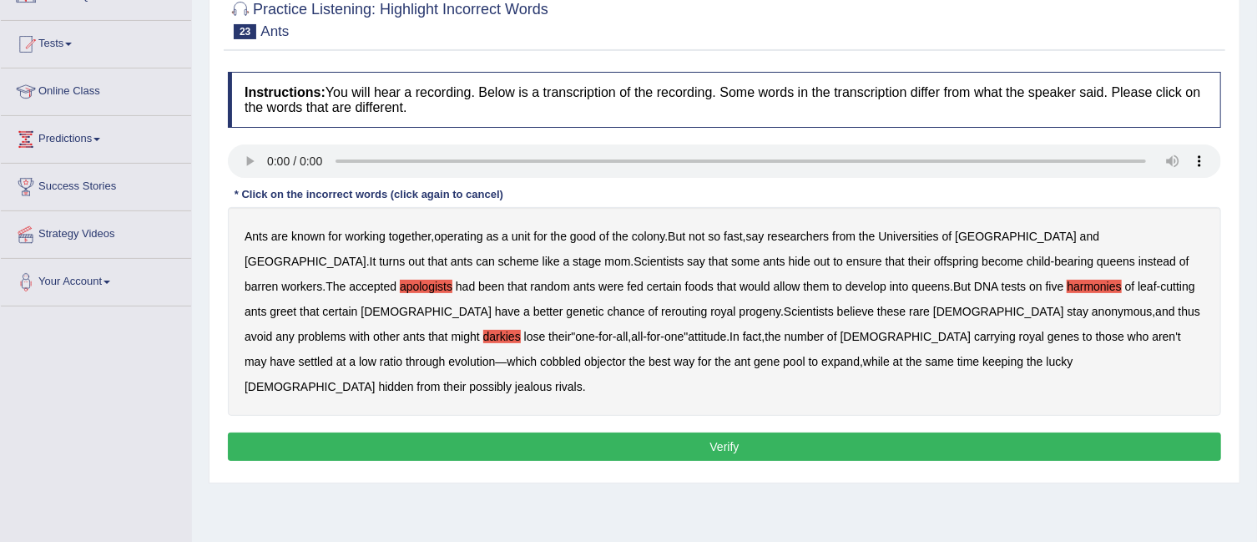
click at [626, 355] on b "objector" at bounding box center [605, 361] width 42 height 13
click at [357, 305] on b "certain" at bounding box center [339, 311] width 35 height 13
click at [889, 432] on button "Verify" at bounding box center [724, 446] width 993 height 28
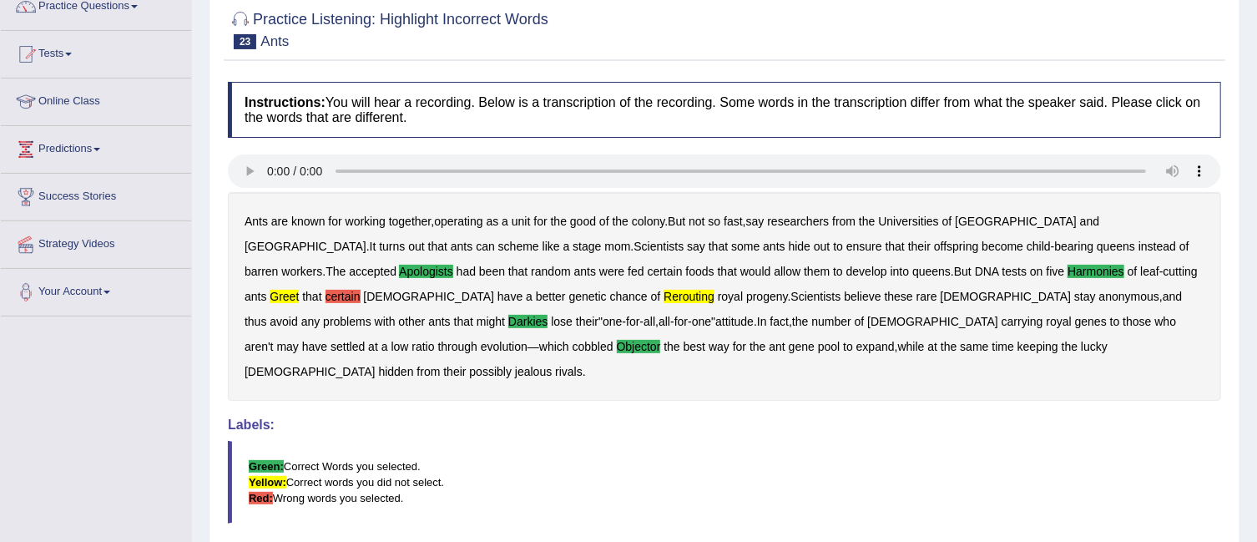
scroll to position [125, 0]
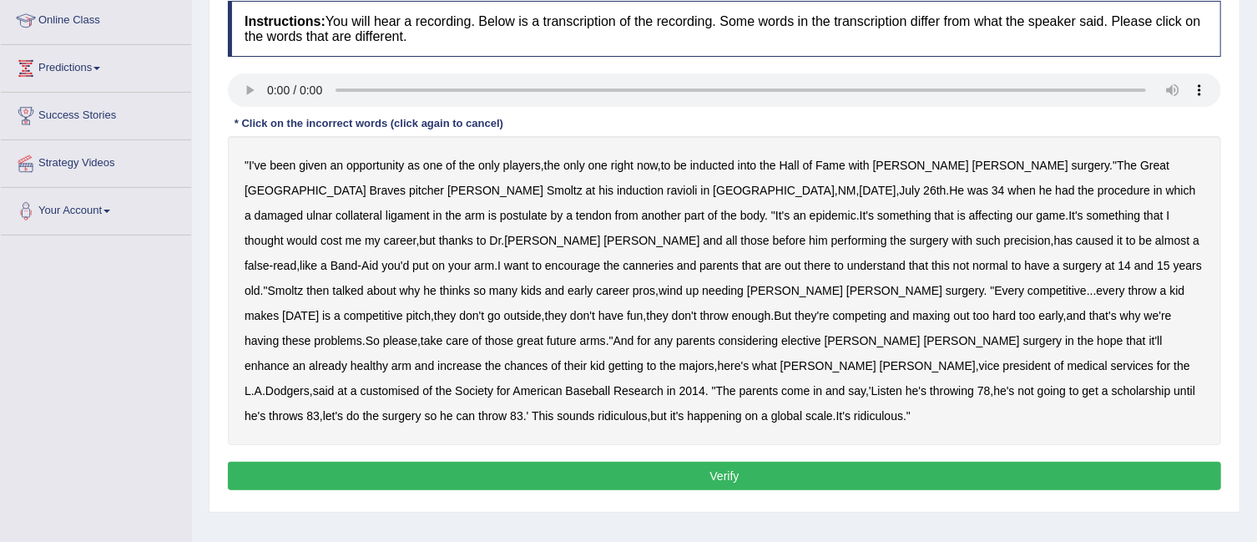
scroll to position [238, 0]
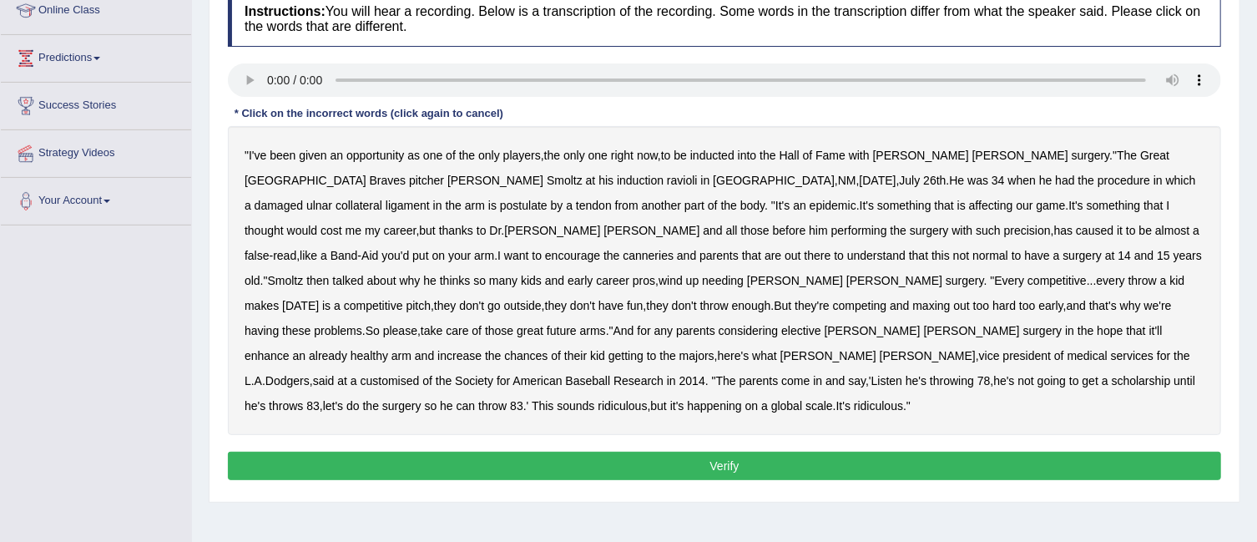
click at [667, 174] on b "ravioli" at bounding box center [682, 180] width 31 height 13
click at [547, 199] on b "postulate" at bounding box center [524, 205] width 48 height 13
click at [673, 249] on b "canneries" at bounding box center [648, 255] width 51 height 13
click at [847, 255] on b "understand" at bounding box center [876, 255] width 58 height 13
click at [420, 374] on b "customised" at bounding box center [389, 380] width 59 height 13
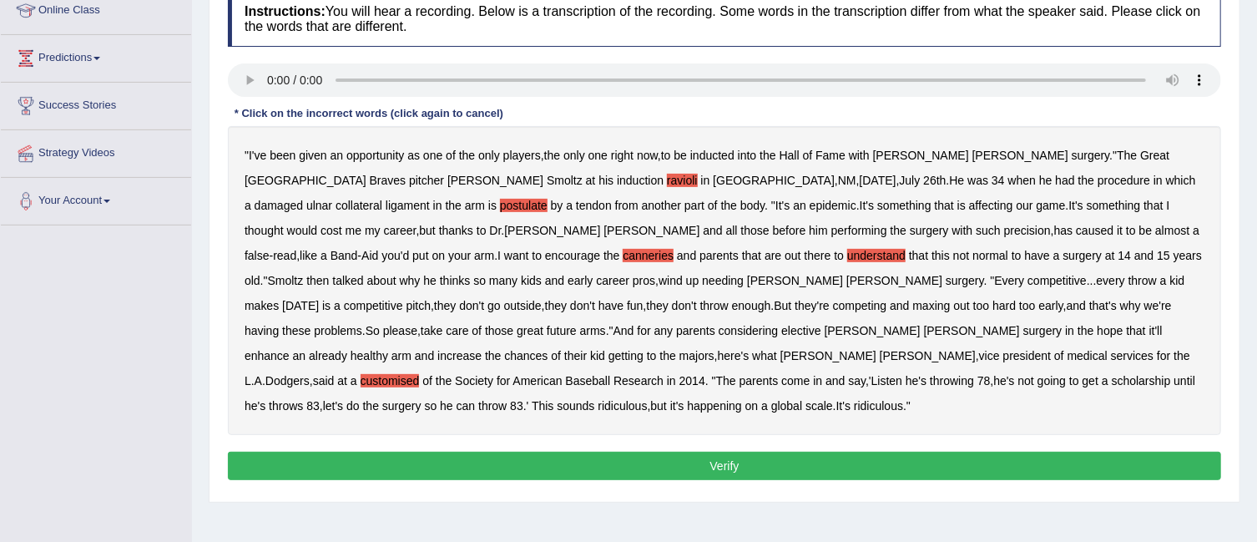
click at [744, 451] on button "Verify" at bounding box center [724, 465] width 993 height 28
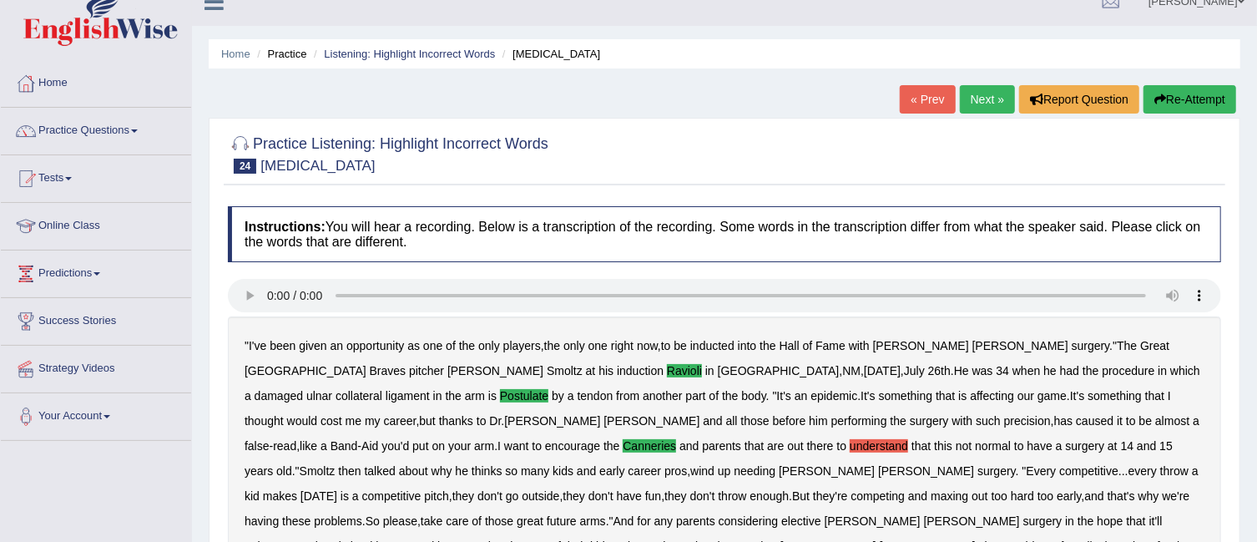
scroll to position [0, 0]
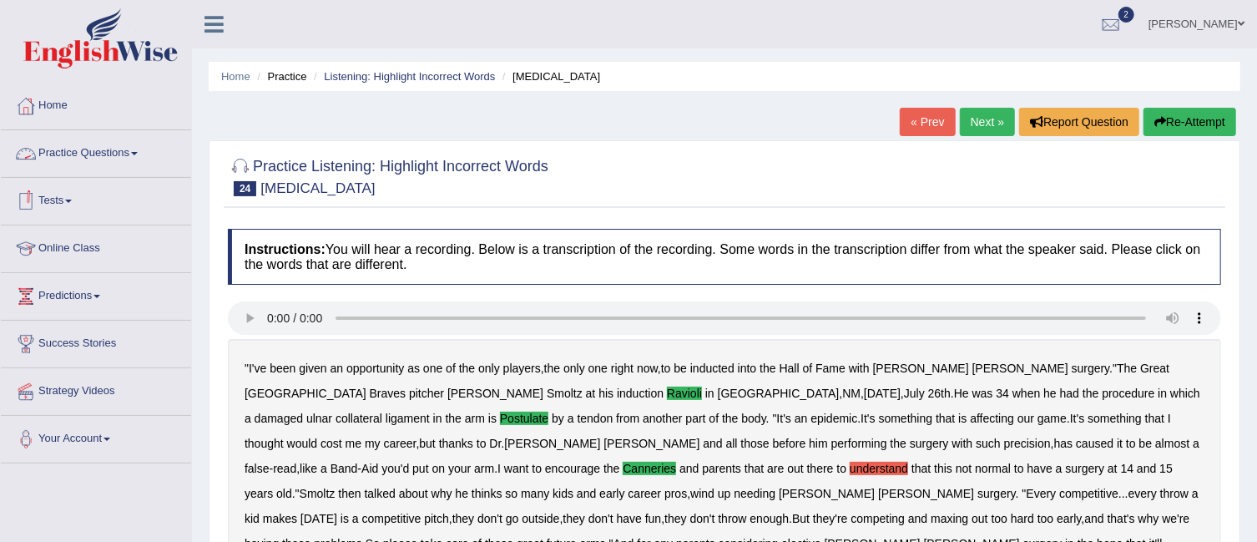
click at [116, 163] on link "Practice Questions" at bounding box center [96, 151] width 190 height 42
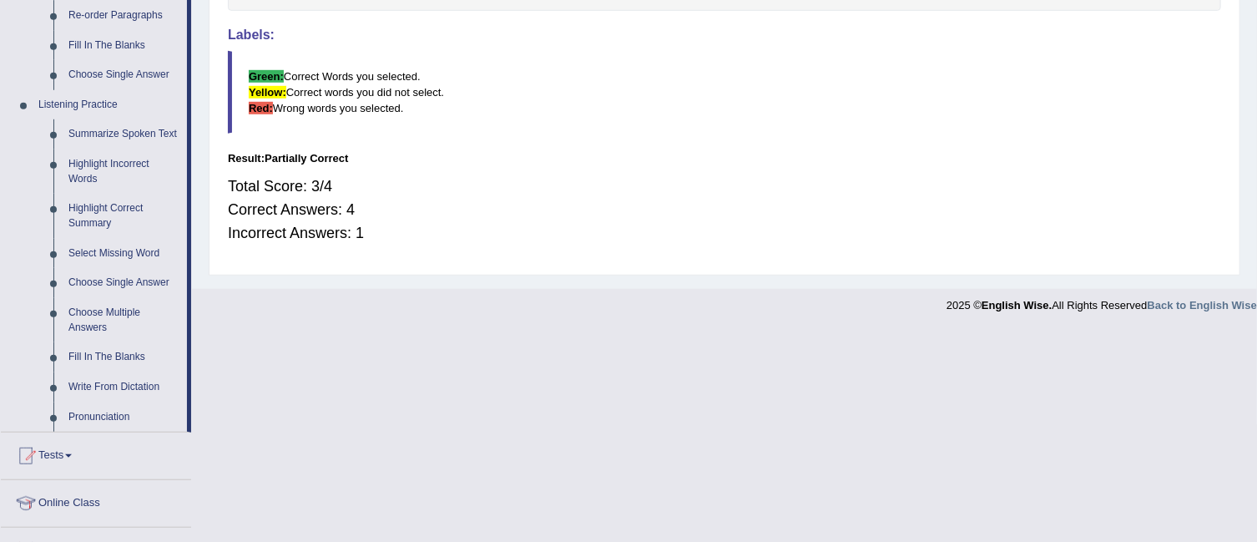
scroll to position [667, 0]
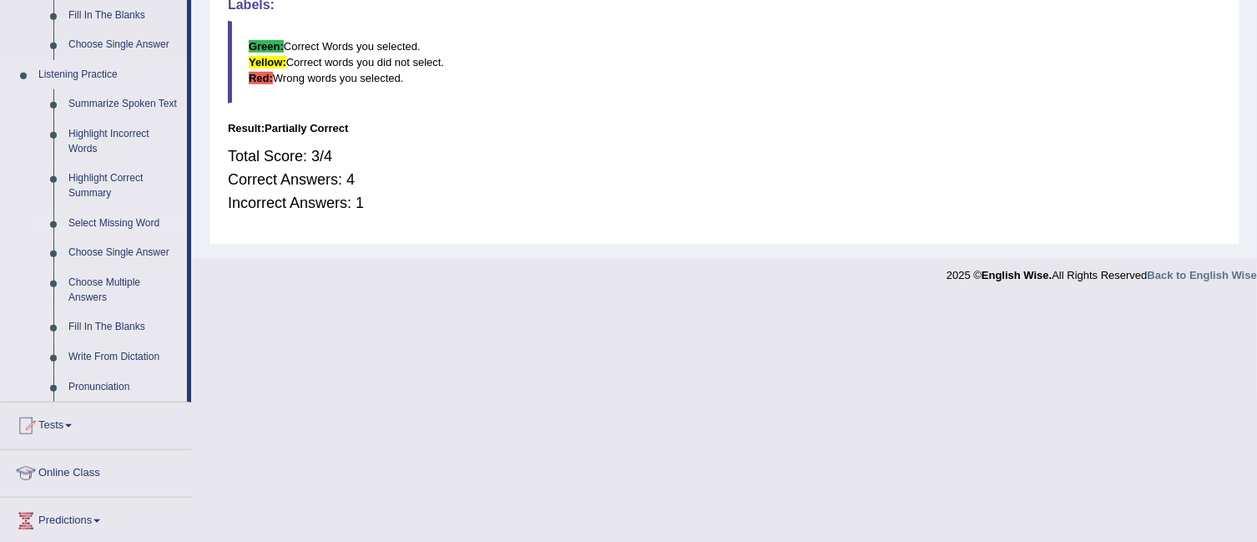
click at [143, 219] on link "Select Missing Word" at bounding box center [124, 224] width 126 height 30
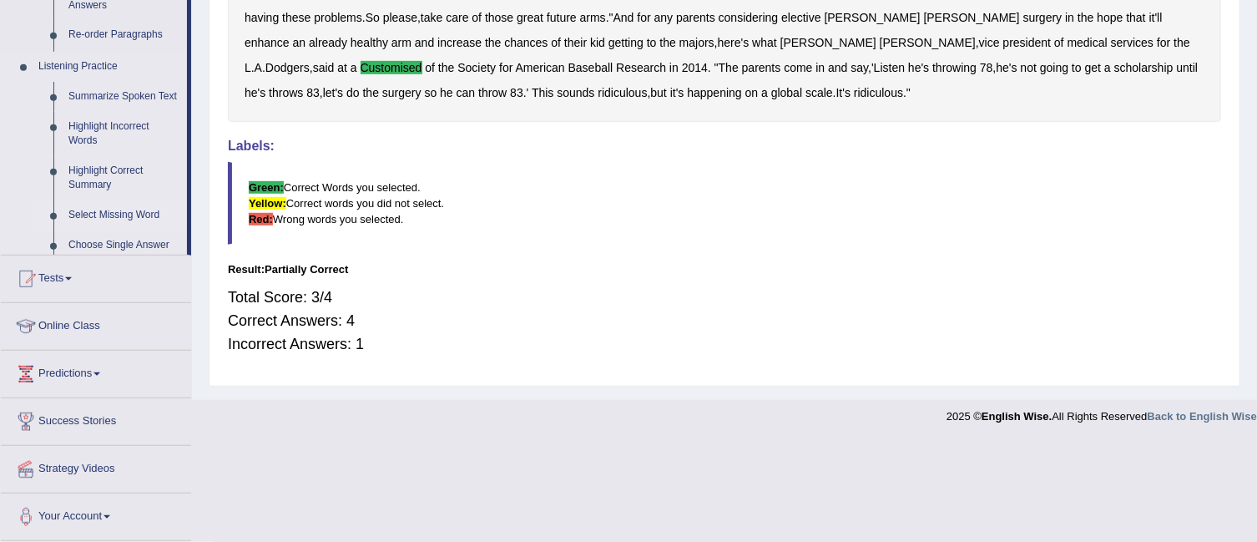
scroll to position [397, 0]
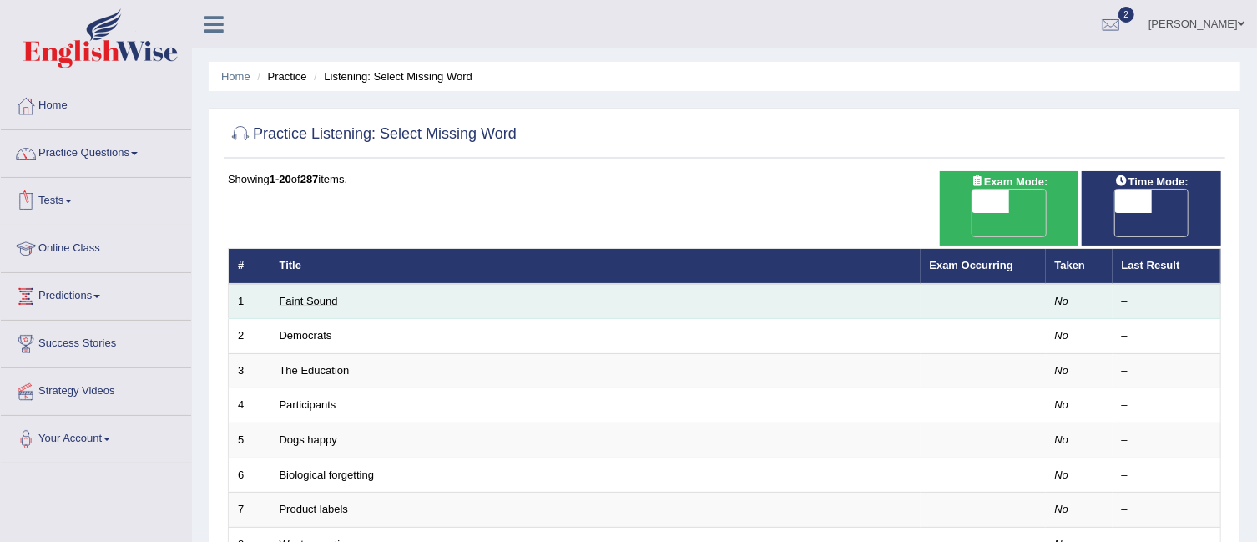
click at [330, 295] on link "Faint Sound" at bounding box center [309, 301] width 58 height 13
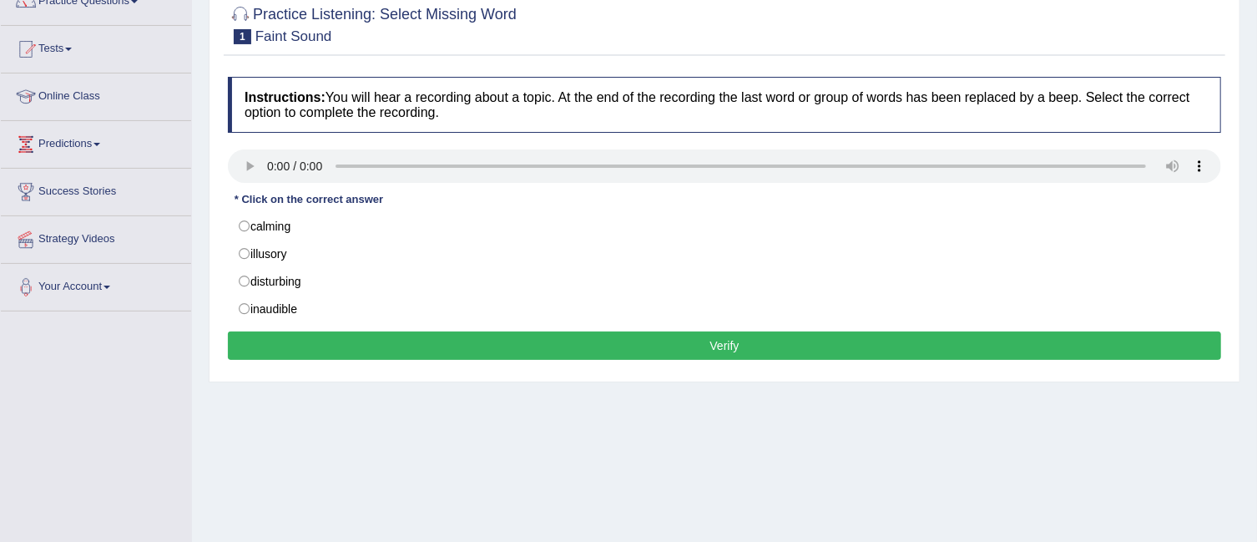
scroll to position [157, 0]
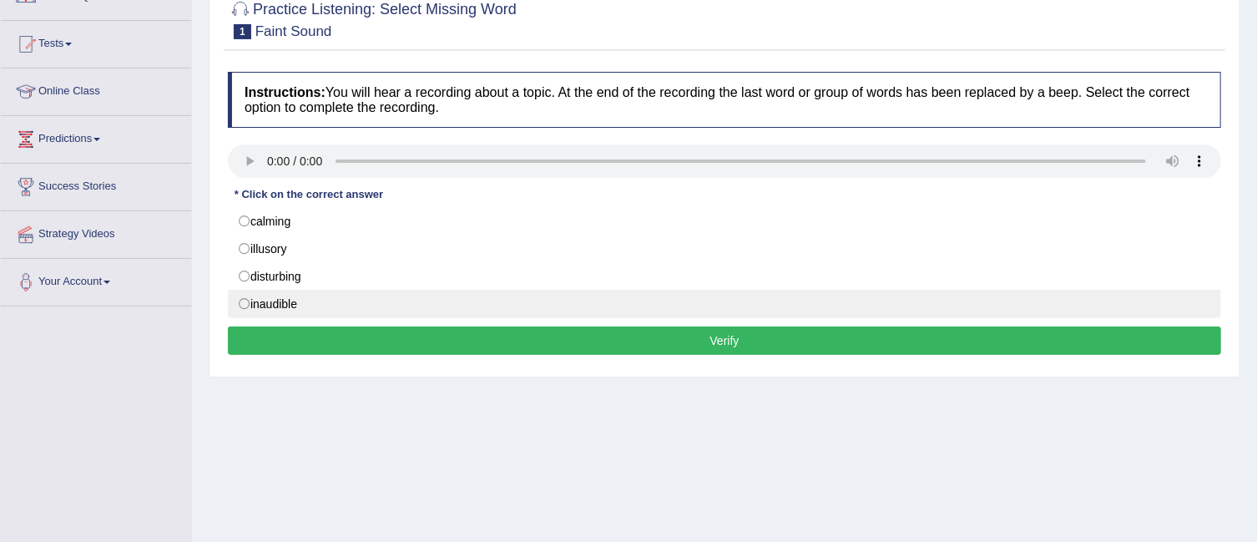
click at [296, 300] on label "inaudible" at bounding box center [724, 304] width 993 height 28
radio input "true"
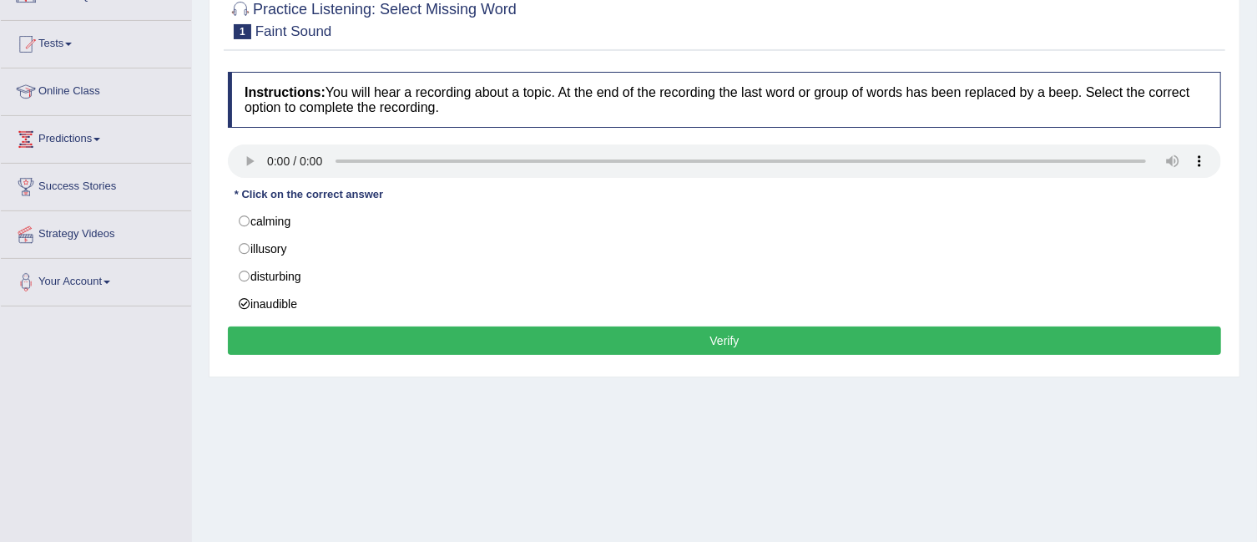
click at [381, 337] on button "Verify" at bounding box center [724, 340] width 993 height 28
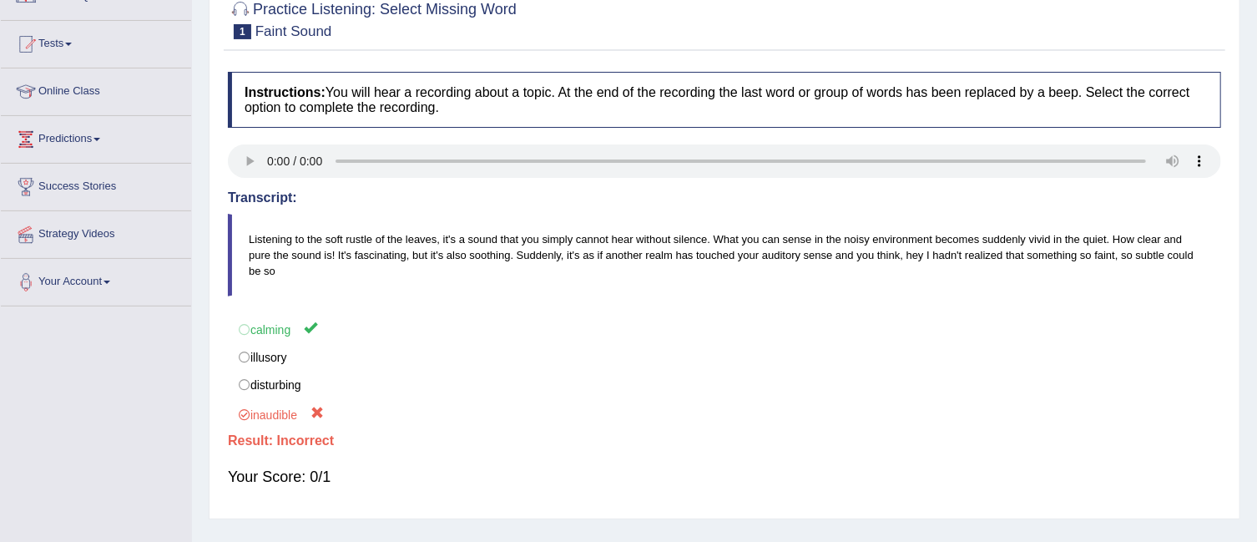
scroll to position [6, 0]
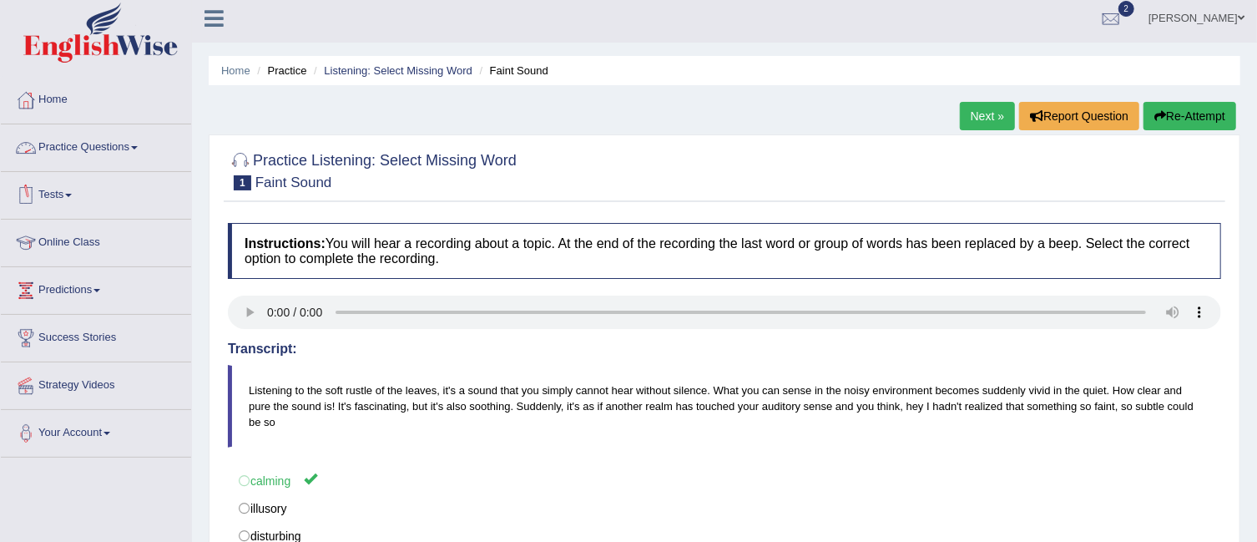
click at [138, 144] on link "Practice Questions" at bounding box center [96, 145] width 190 height 42
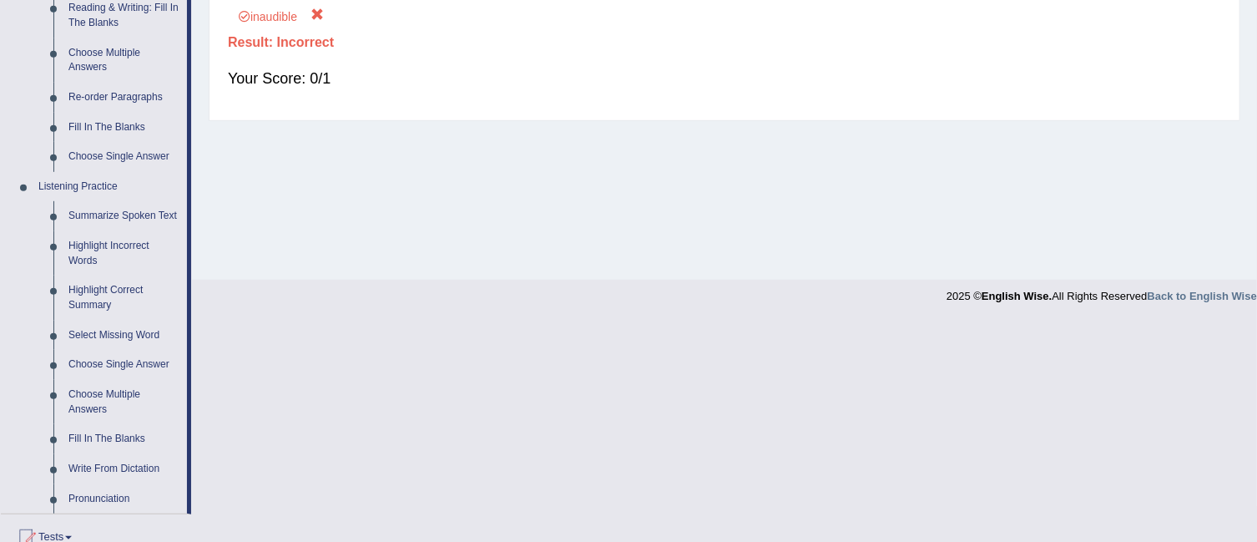
scroll to position [749, 0]
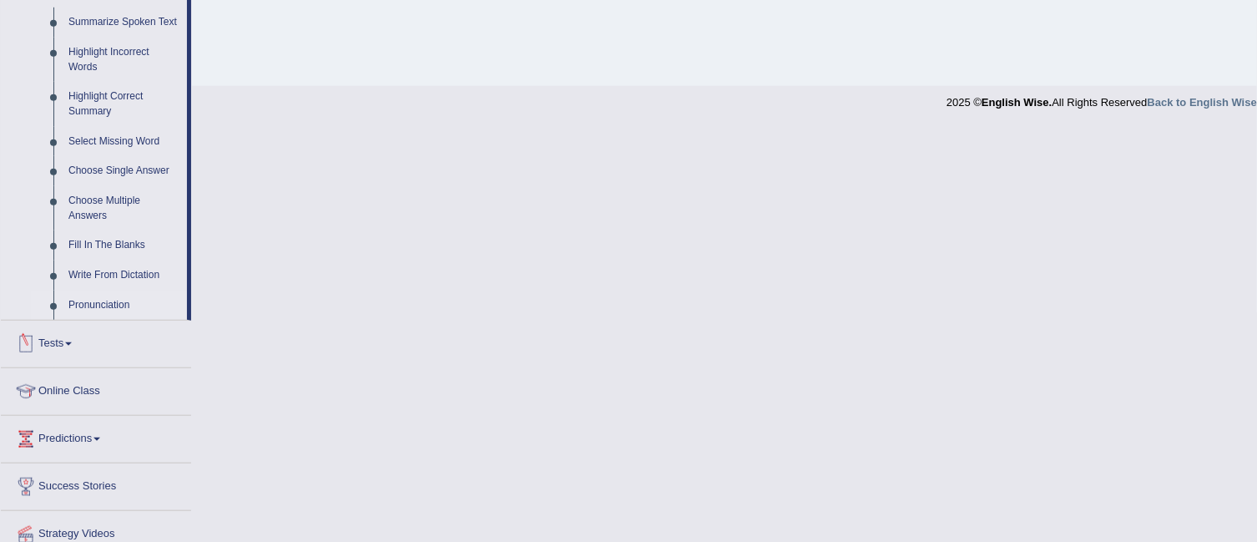
click at [91, 300] on link "Pronunciation" at bounding box center [124, 305] width 126 height 30
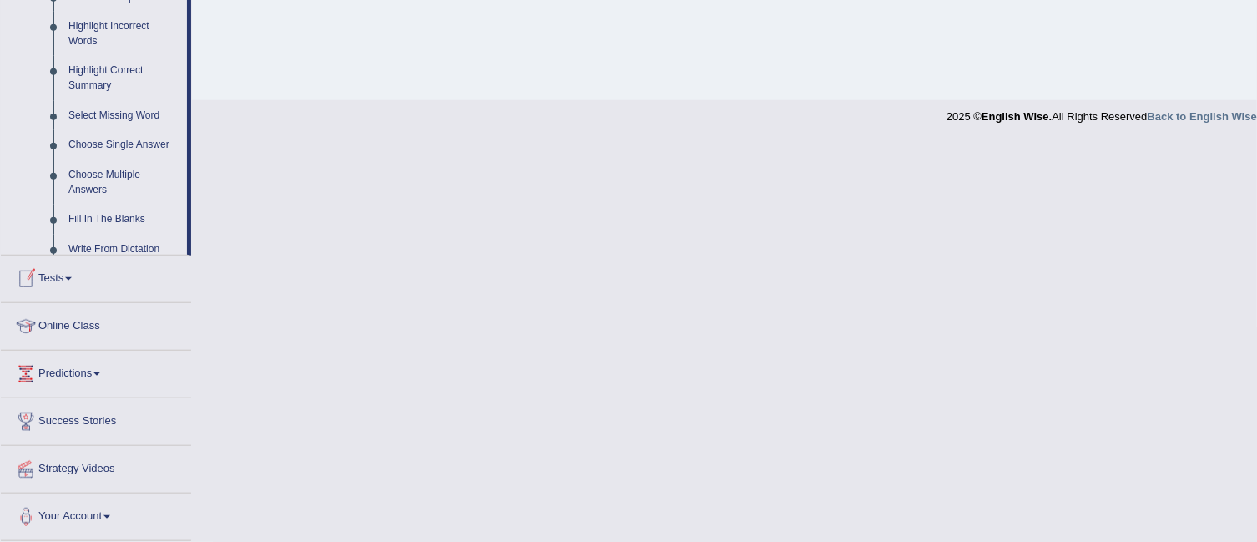
scroll to position [587, 0]
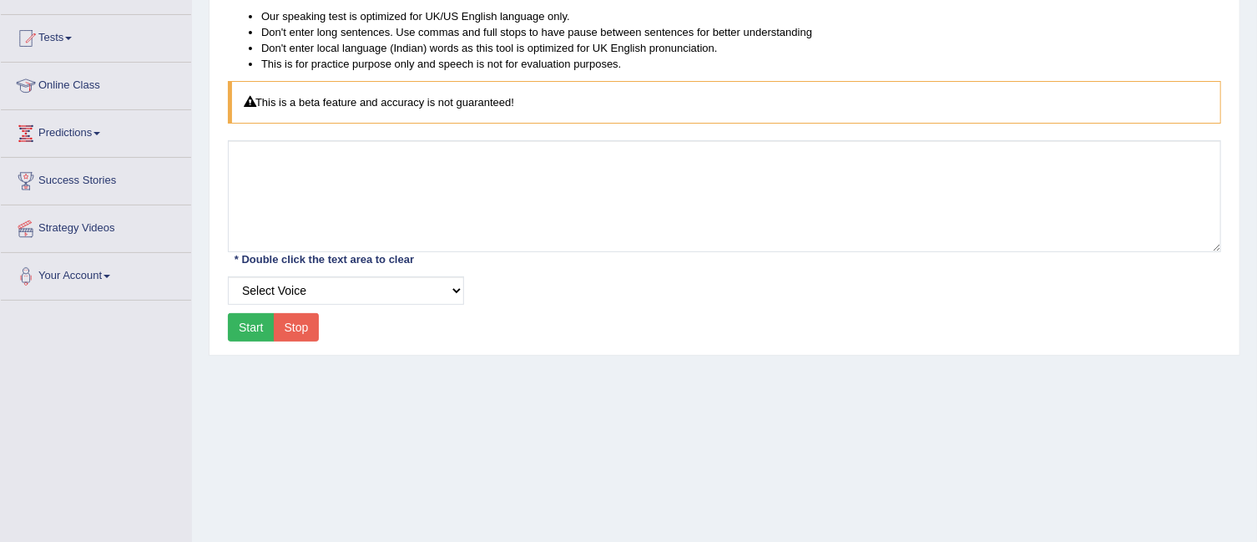
scroll to position [177, 0]
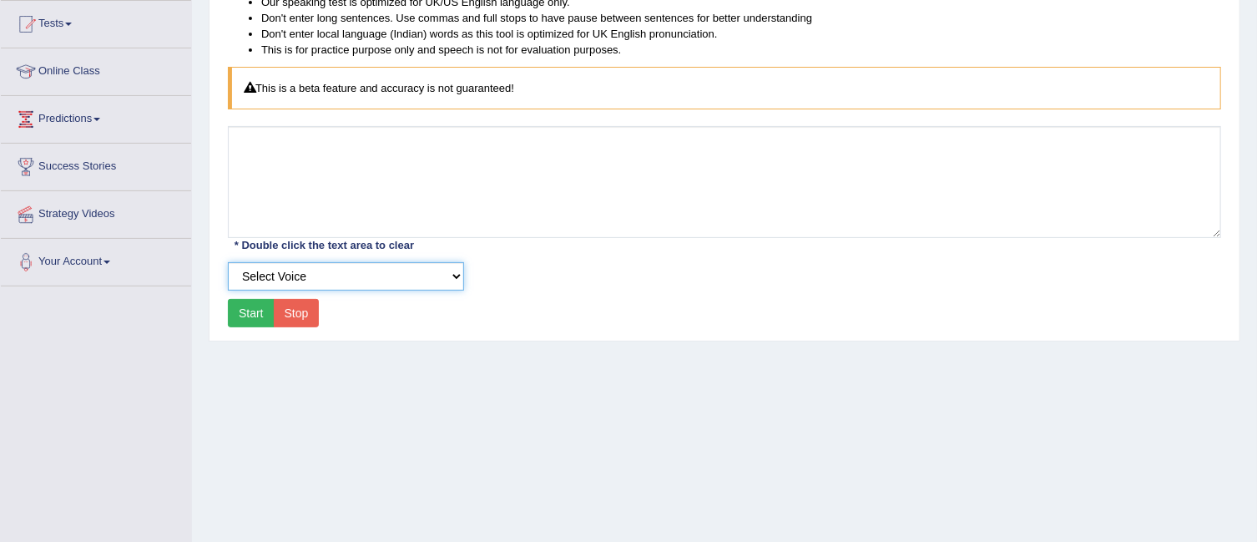
click at [446, 270] on select "Select Voice UK English Female UK English Male" at bounding box center [346, 276] width 236 height 28
select select "3"
click at [228, 262] on select "Select Voice UK English Female UK English Male" at bounding box center [346, 276] width 236 height 28
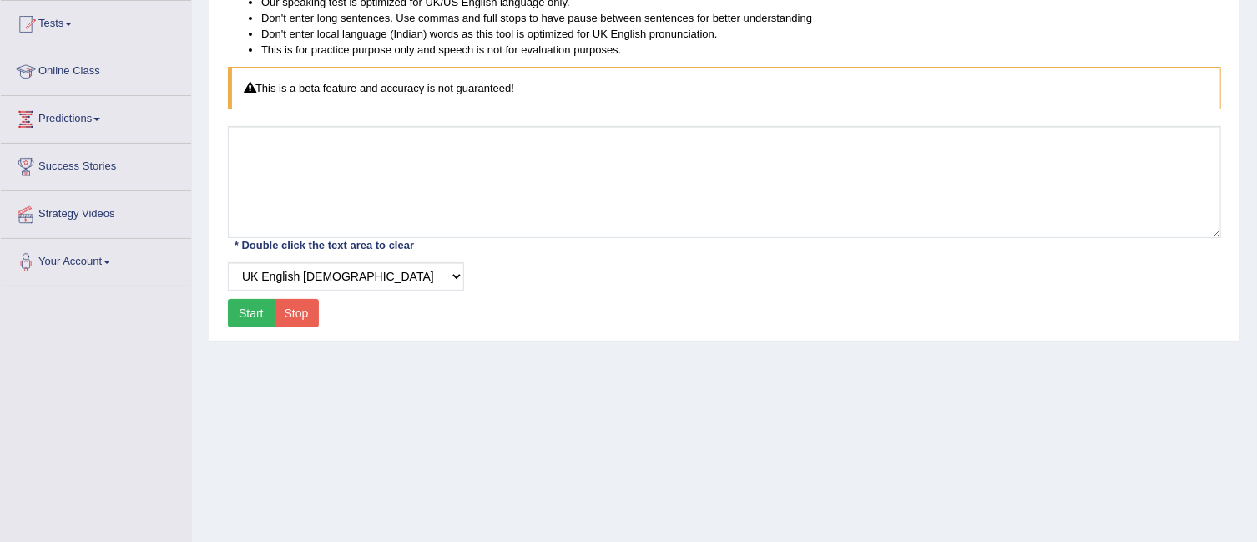
click at [255, 311] on button "Start" at bounding box center [251, 313] width 47 height 28
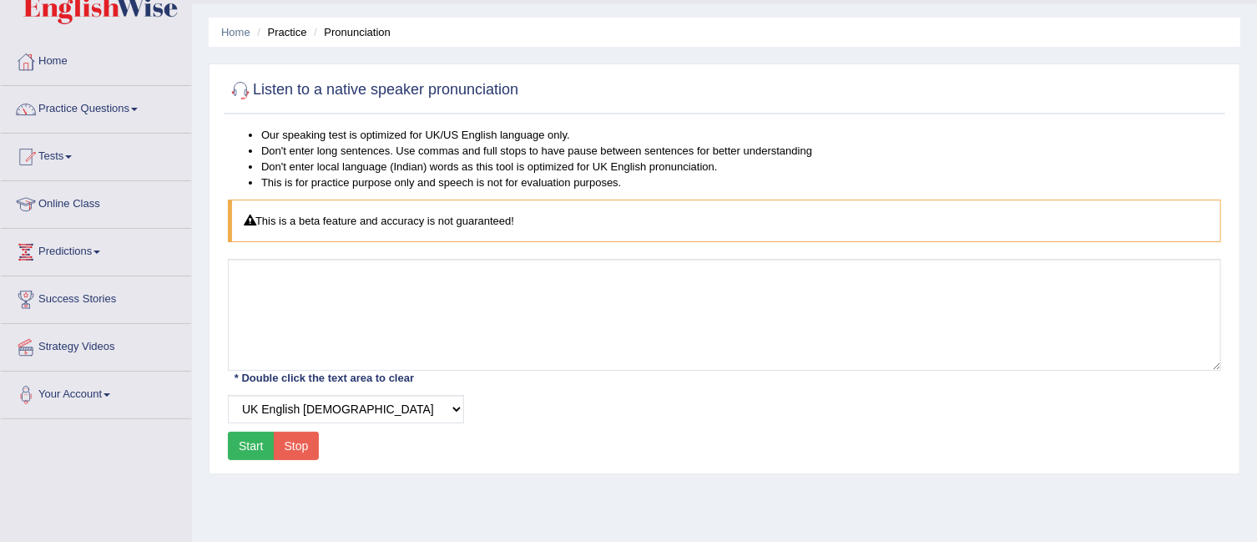
scroll to position [43, 0]
click at [138, 109] on span at bounding box center [134, 109] width 7 height 3
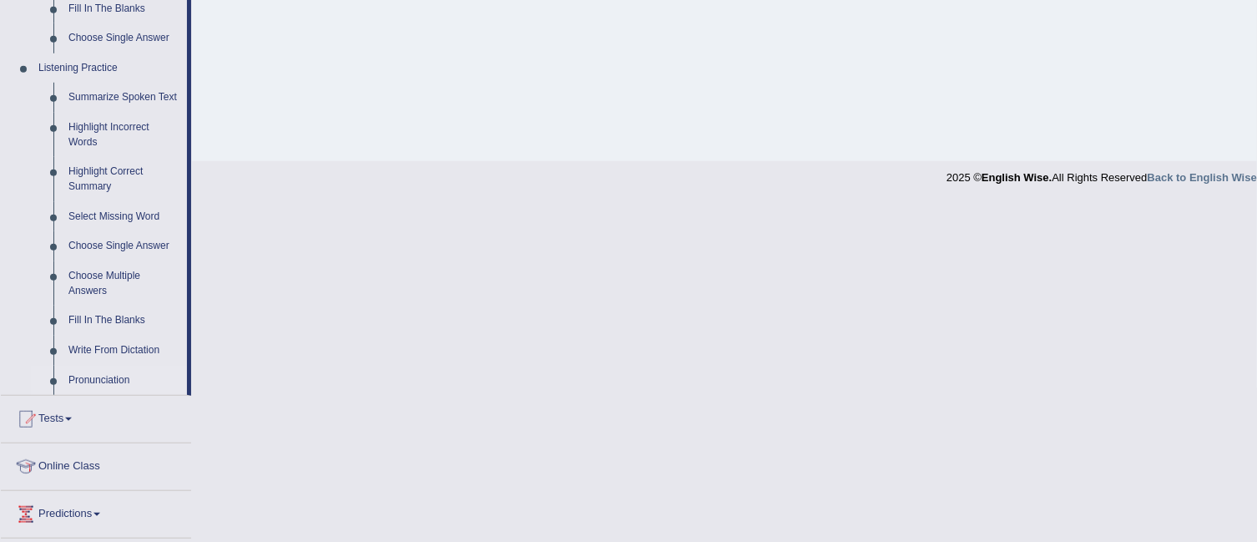
scroll to position [697, 0]
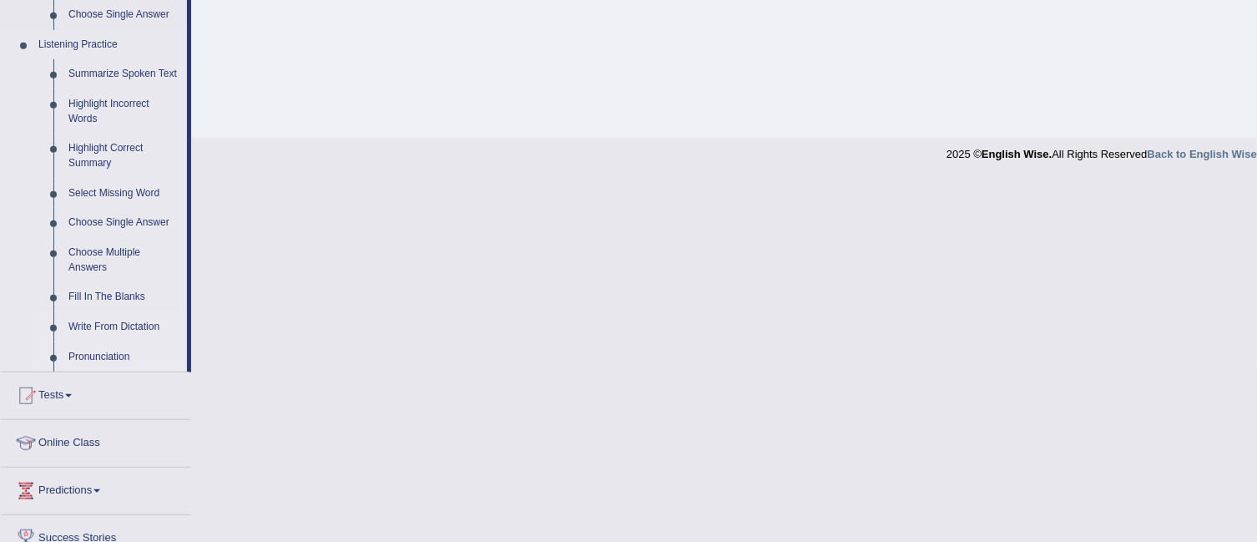
click at [129, 330] on link "Write From Dictation" at bounding box center [124, 327] width 126 height 30
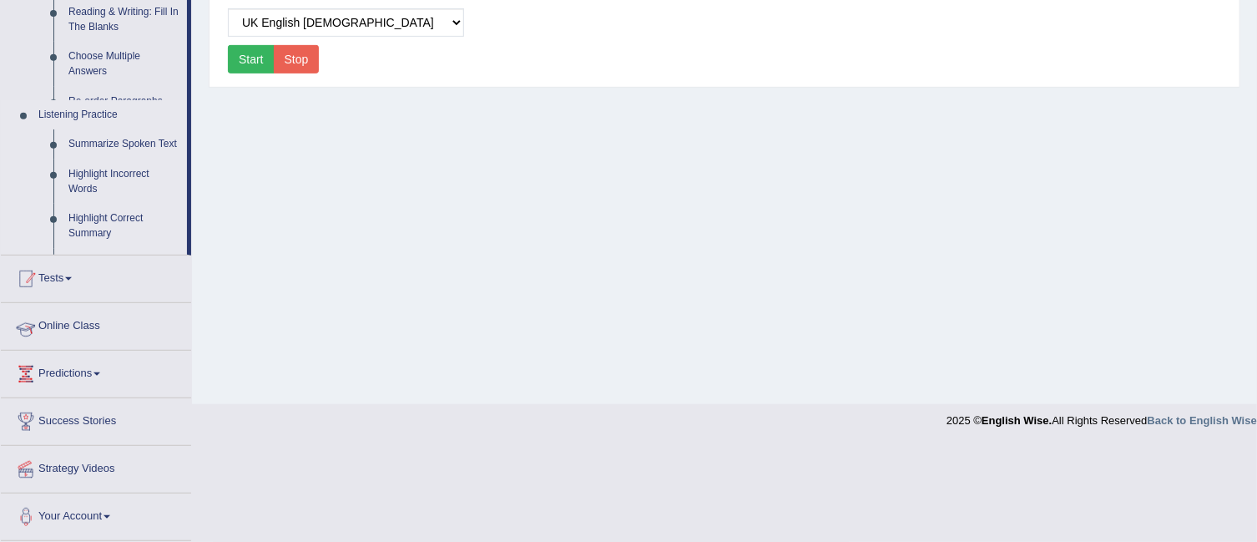
scroll to position [262, 0]
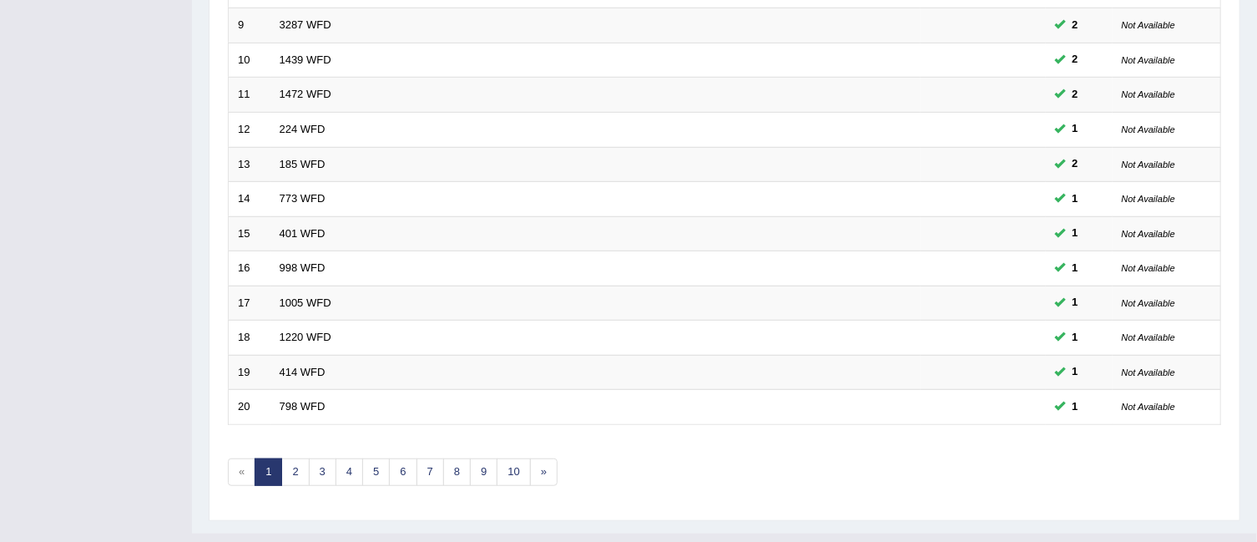
scroll to position [557, 0]
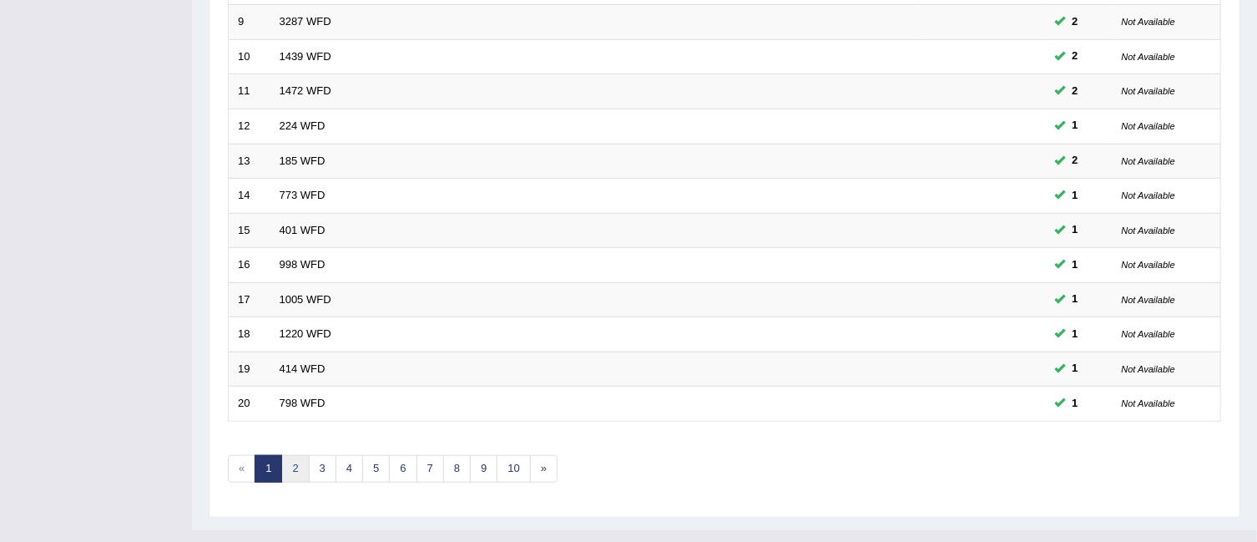
click at [301, 455] on link "2" at bounding box center [295, 469] width 28 height 28
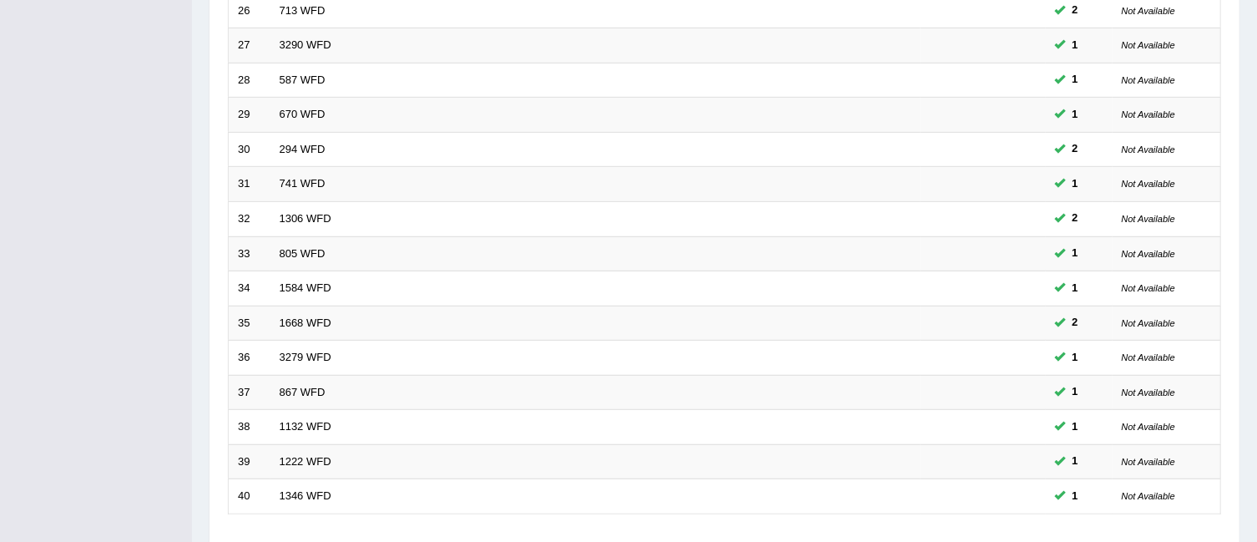
scroll to position [484, 0]
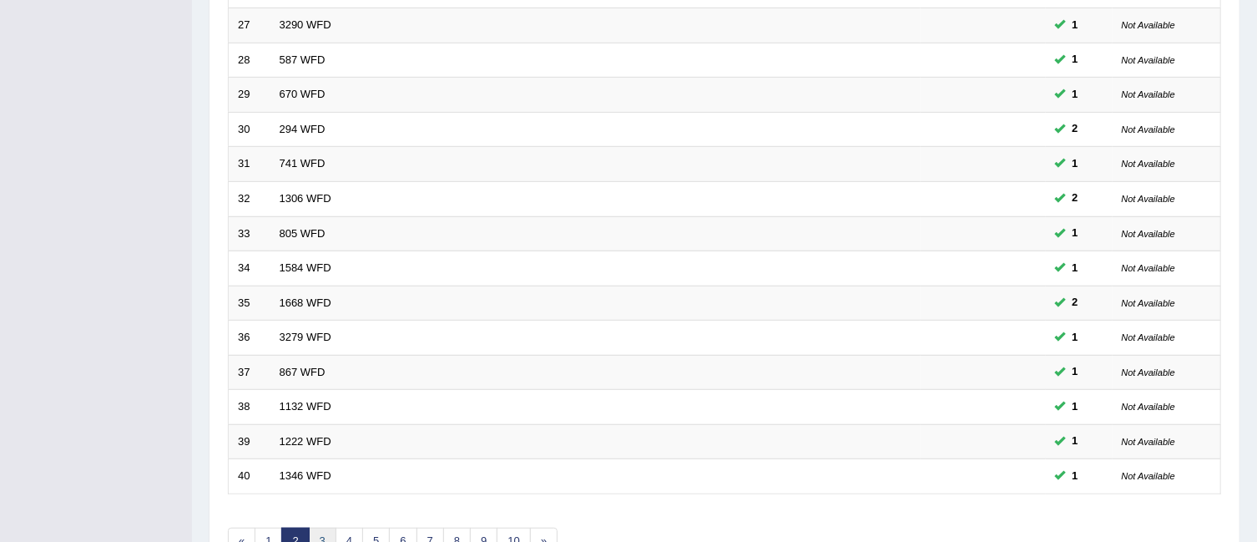
click at [313, 527] on link "3" at bounding box center [323, 541] width 28 height 28
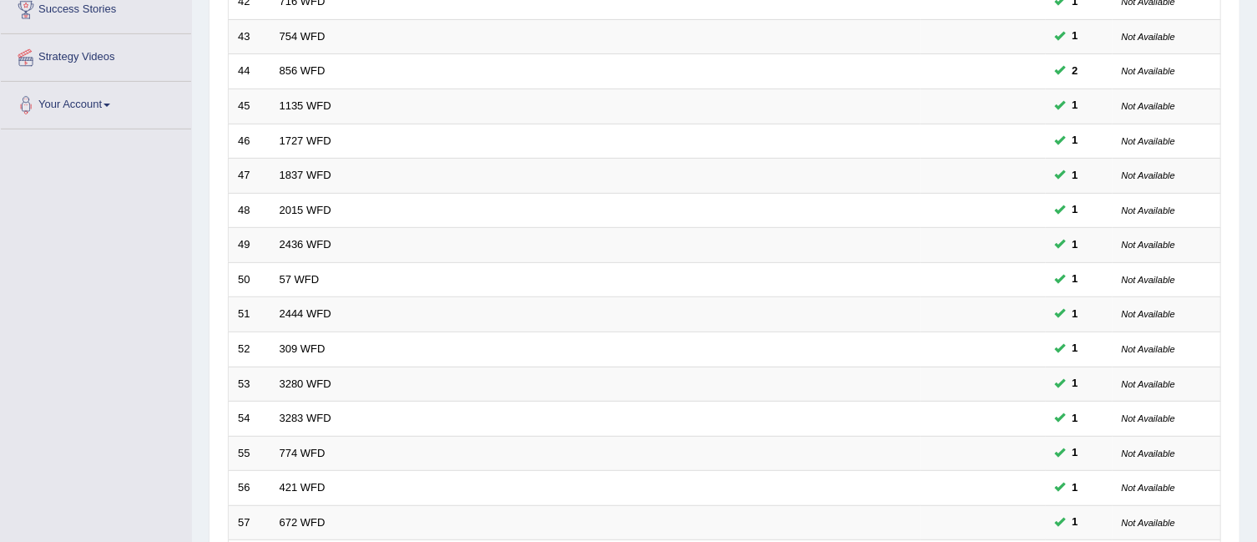
scroll to position [475, 0]
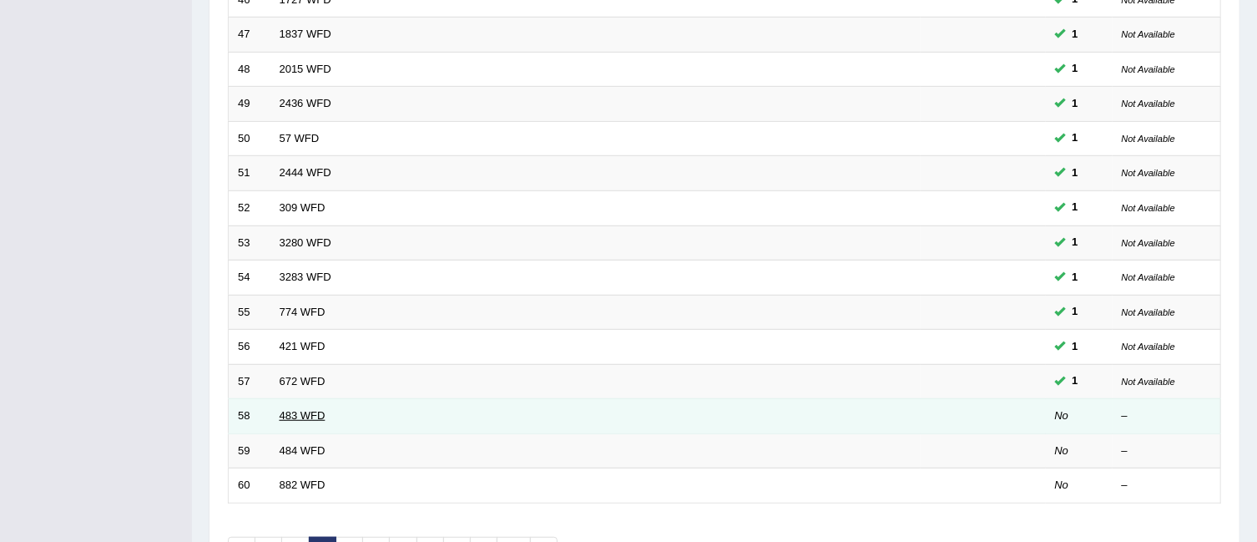
click at [296, 409] on link "483 WFD" at bounding box center [303, 415] width 46 height 13
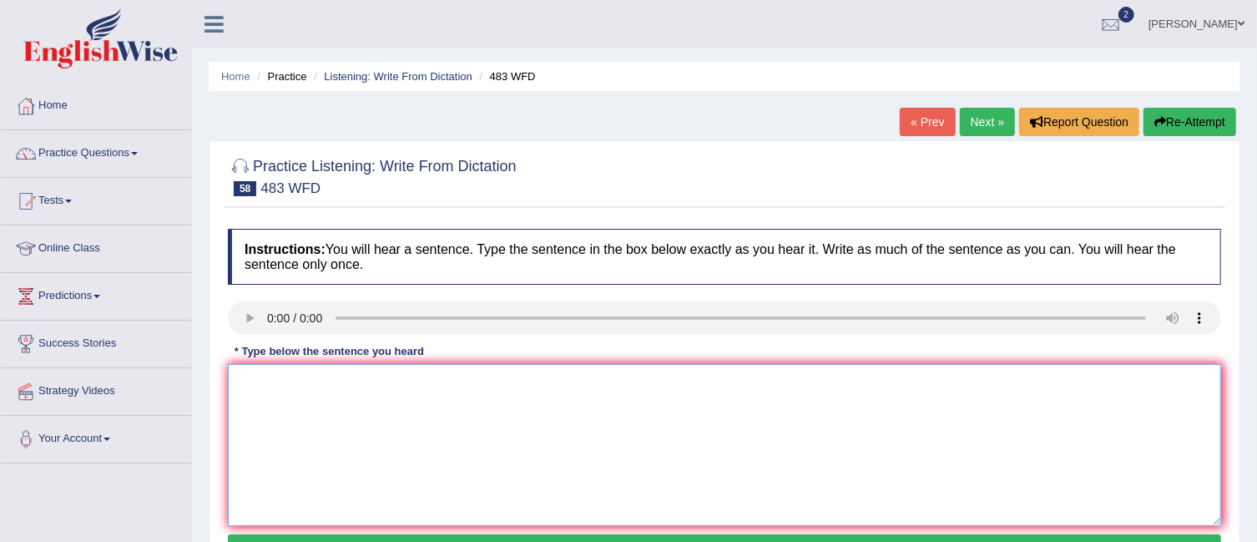
click at [296, 386] on textarea at bounding box center [724, 445] width 993 height 162
click at [272, 395] on textarea at bounding box center [724, 445] width 993 height 162
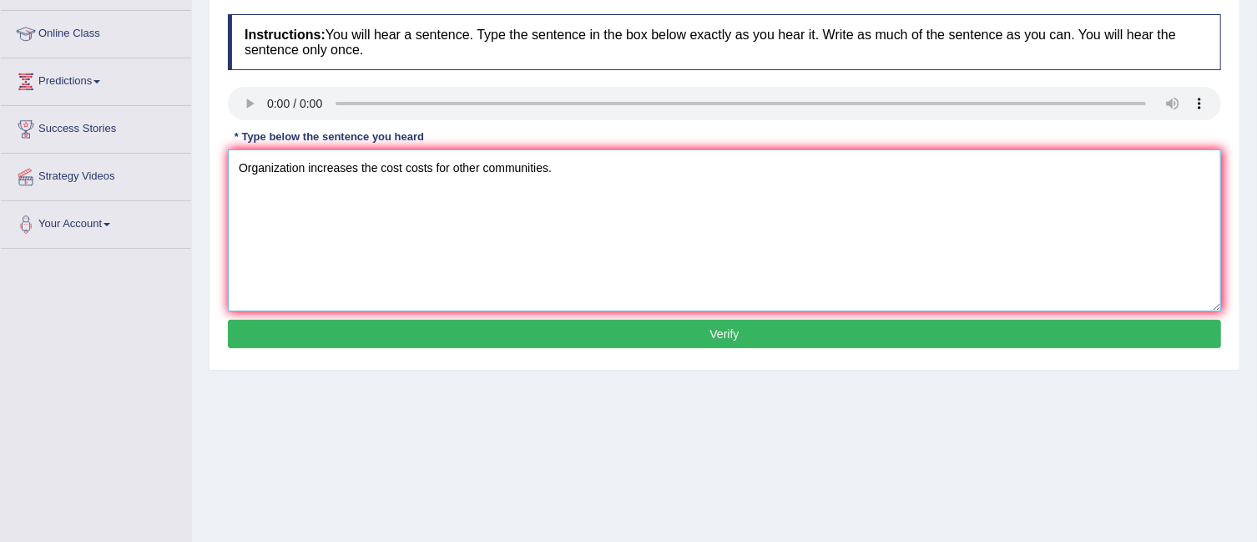
scroll to position [215, 0]
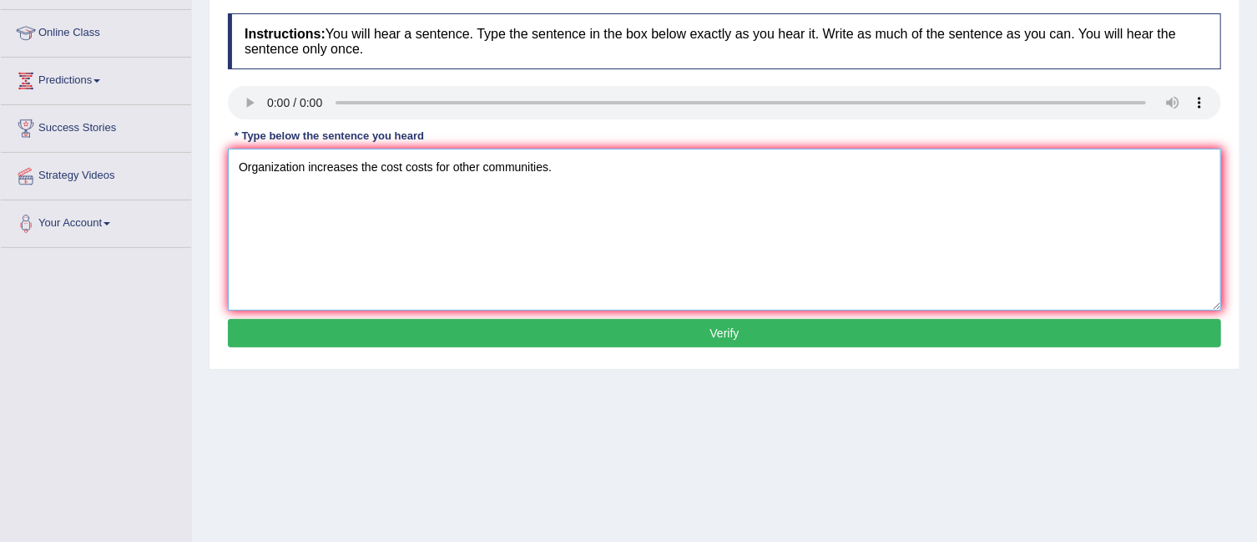
type textarea "Organization increases the cost costs for other communities."
click at [757, 332] on button "Verify" at bounding box center [724, 333] width 993 height 28
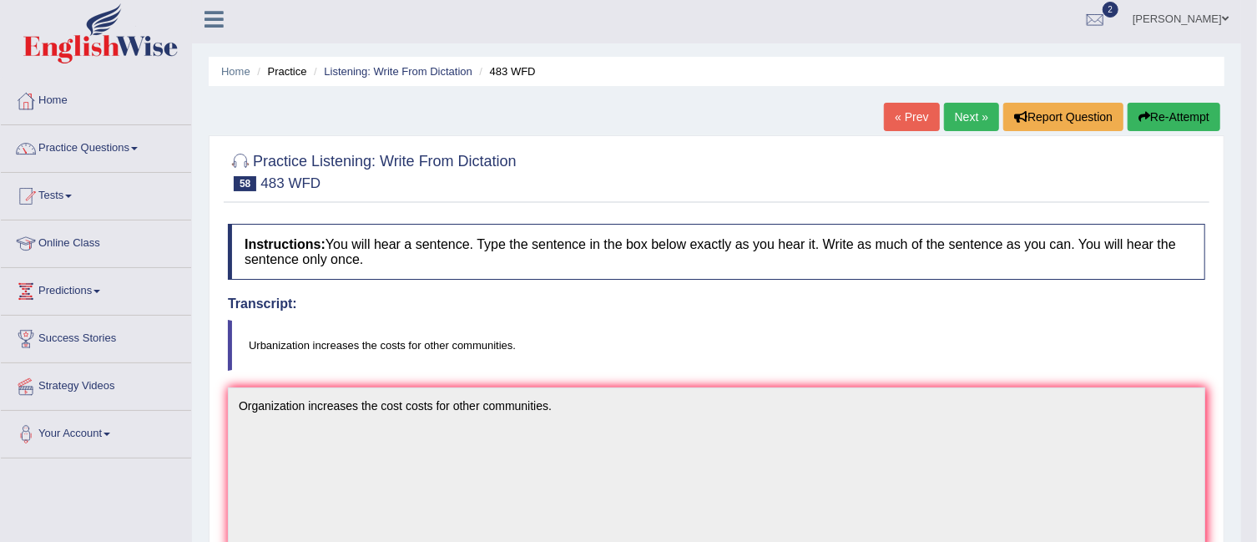
scroll to position [0, 0]
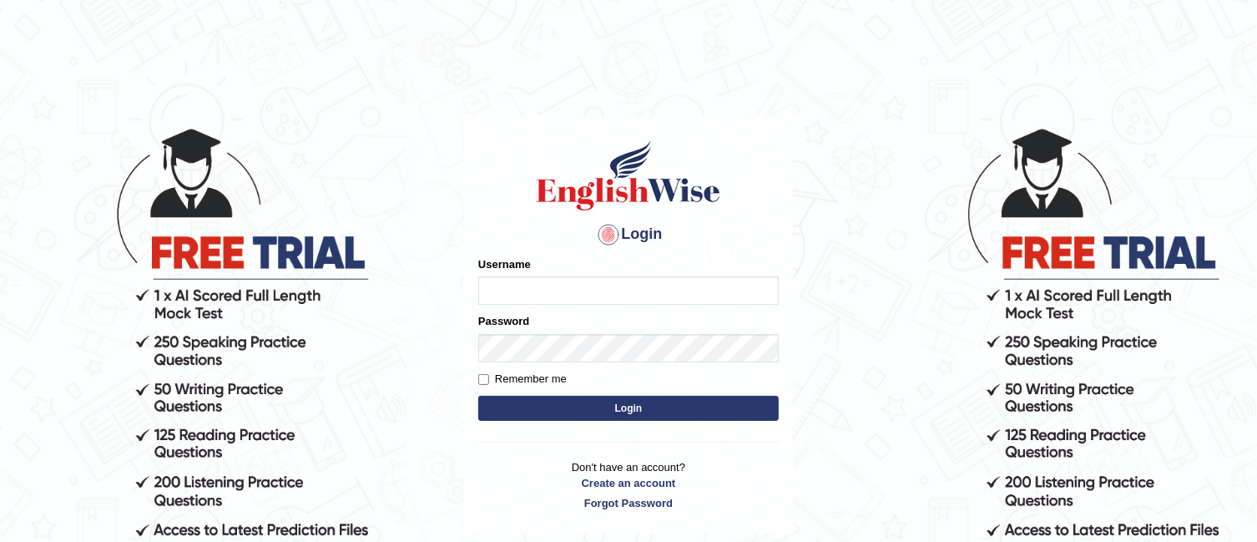
type input "TAKhalid"
click at [595, 408] on button "Login" at bounding box center [628, 408] width 300 height 25
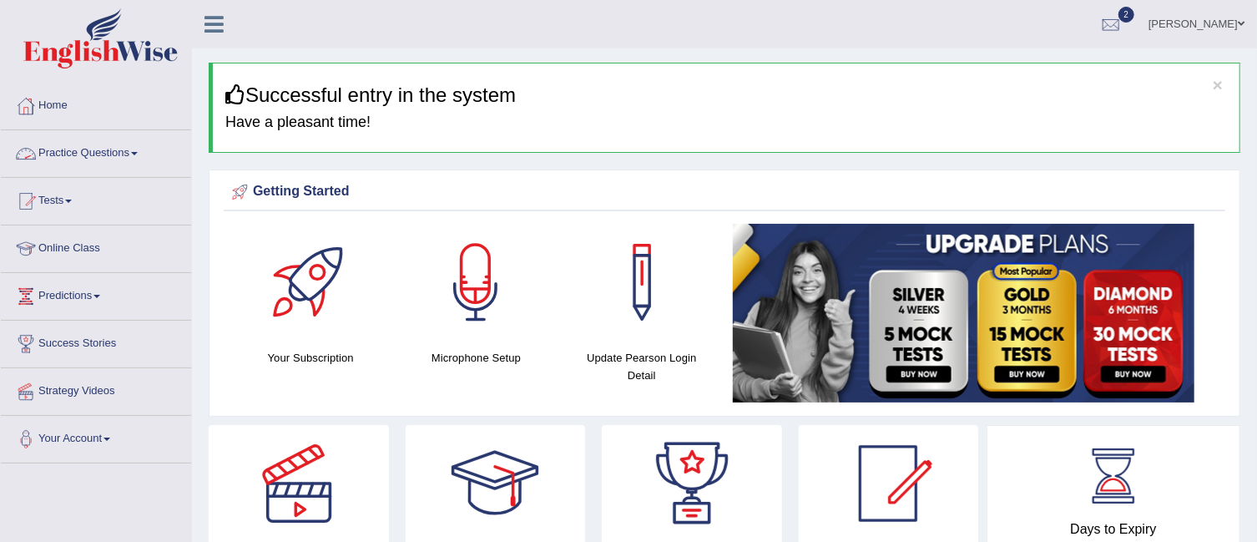
click at [144, 152] on link "Practice Questions" at bounding box center [96, 151] width 190 height 42
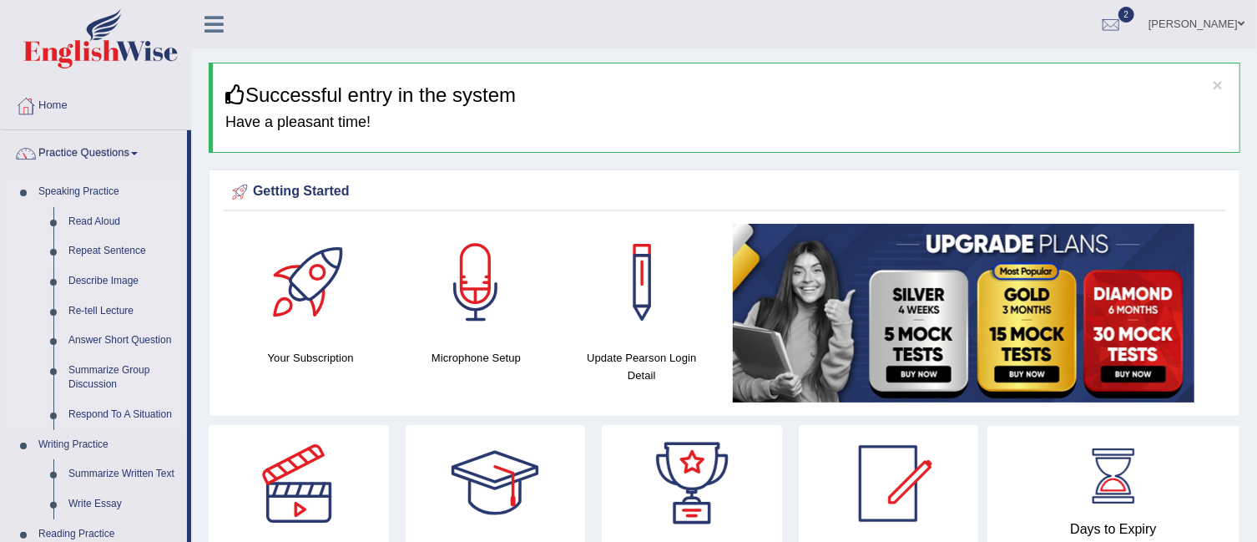
click at [128, 255] on link "Repeat Sentence" at bounding box center [124, 251] width 126 height 30
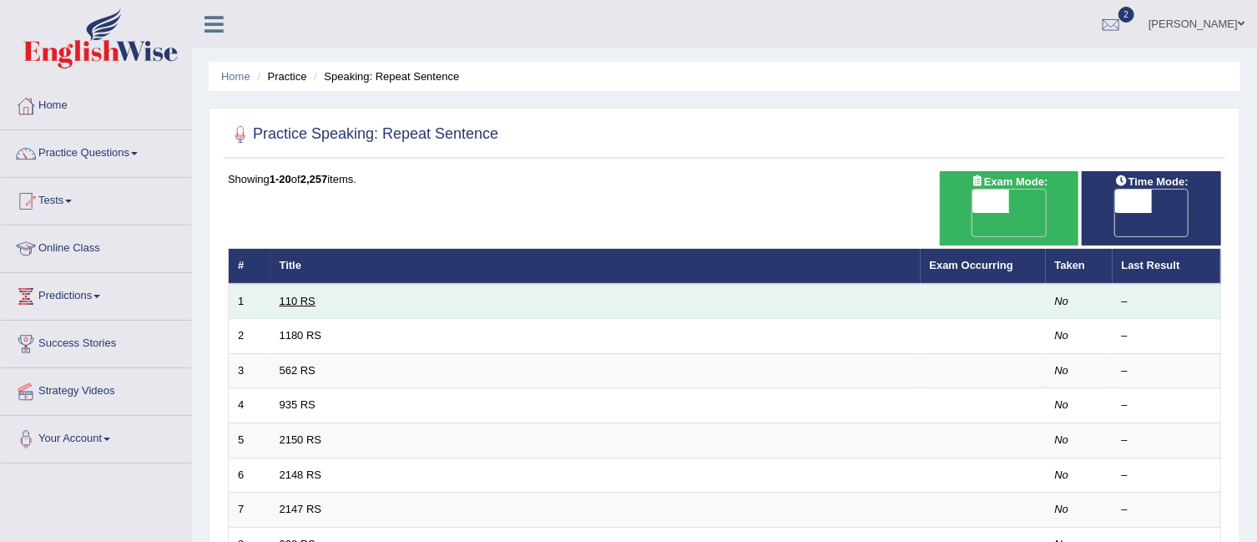
click at [300, 295] on link "110 RS" at bounding box center [298, 301] width 36 height 13
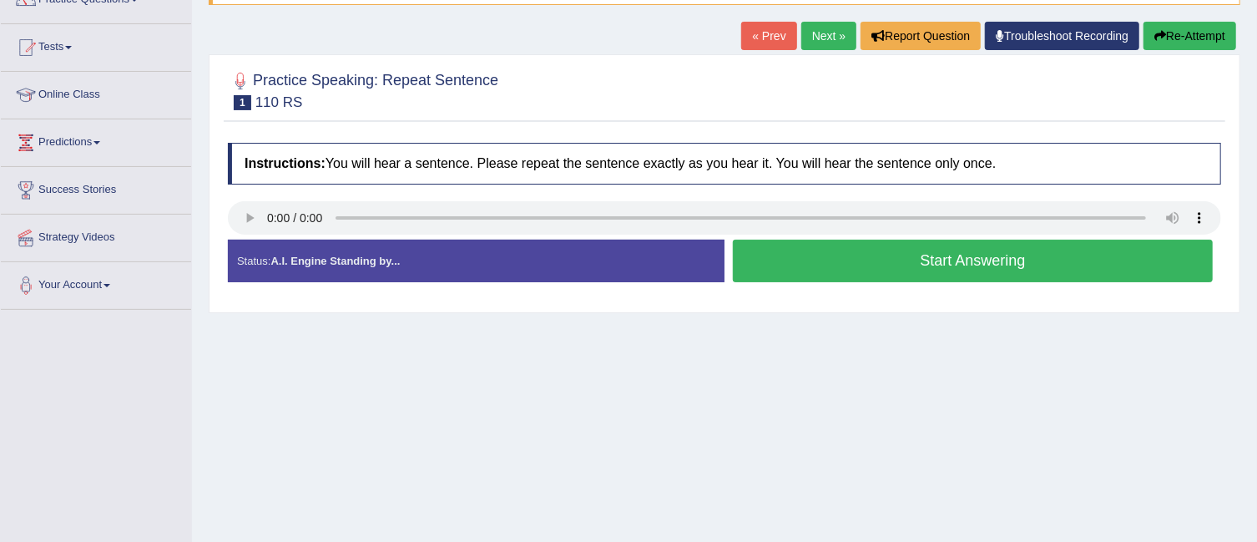
scroll to position [166, 0]
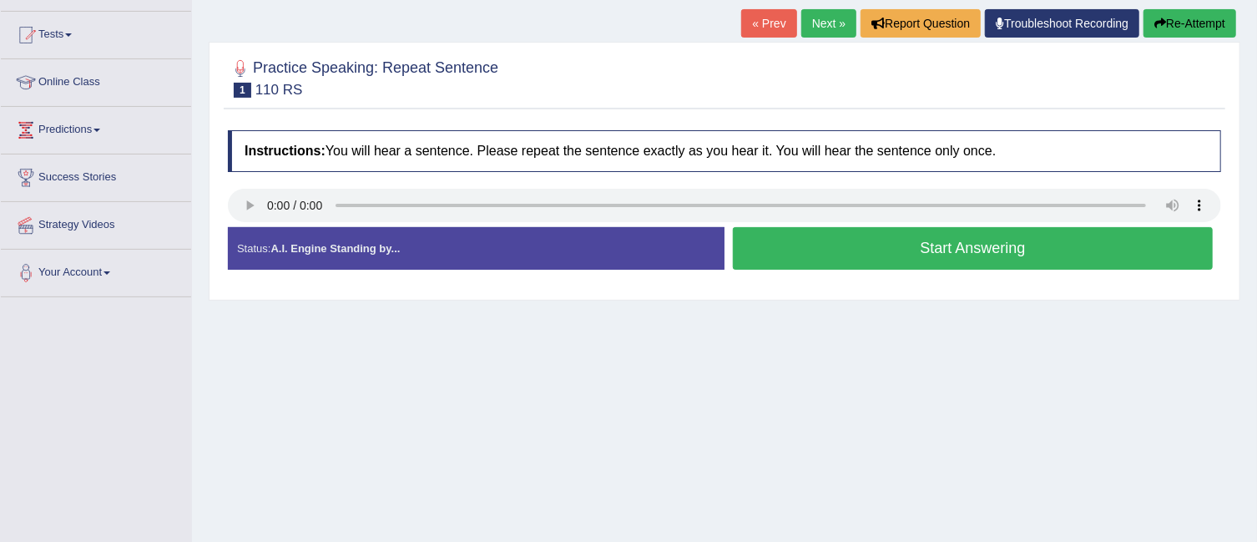
drag, startPoint x: 0, startPoint y: 0, endPoint x: 1271, endPoint y: 199, distance: 1286.4
click at [1256, 199] on html "Toggle navigation Home Practice Questions Speaking Practice Read Aloud Repeat S…" at bounding box center [628, 105] width 1257 height 542
click at [898, 245] on button "Start Answering" at bounding box center [973, 248] width 480 height 43
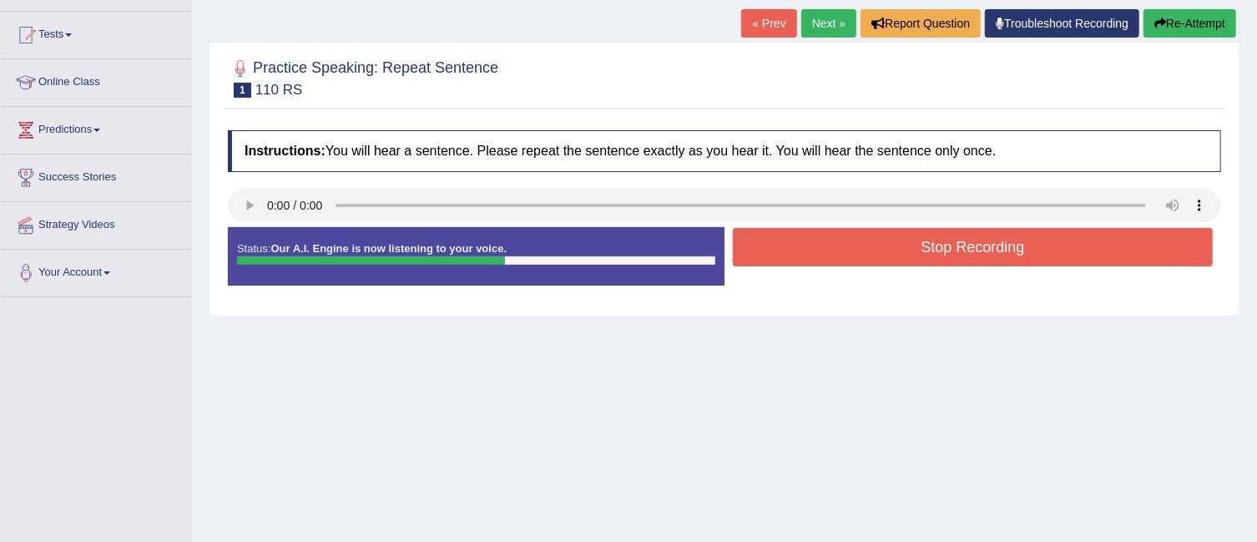
click at [898, 245] on button "Stop Recording" at bounding box center [973, 247] width 480 height 38
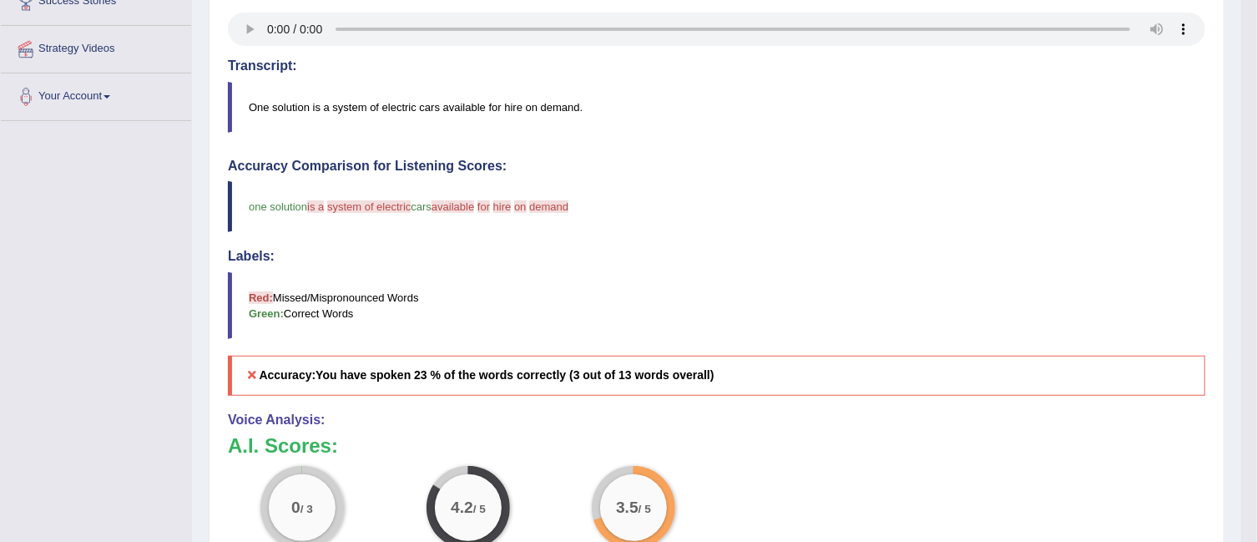
scroll to position [256, 0]
